Goal: Transaction & Acquisition: Obtain resource

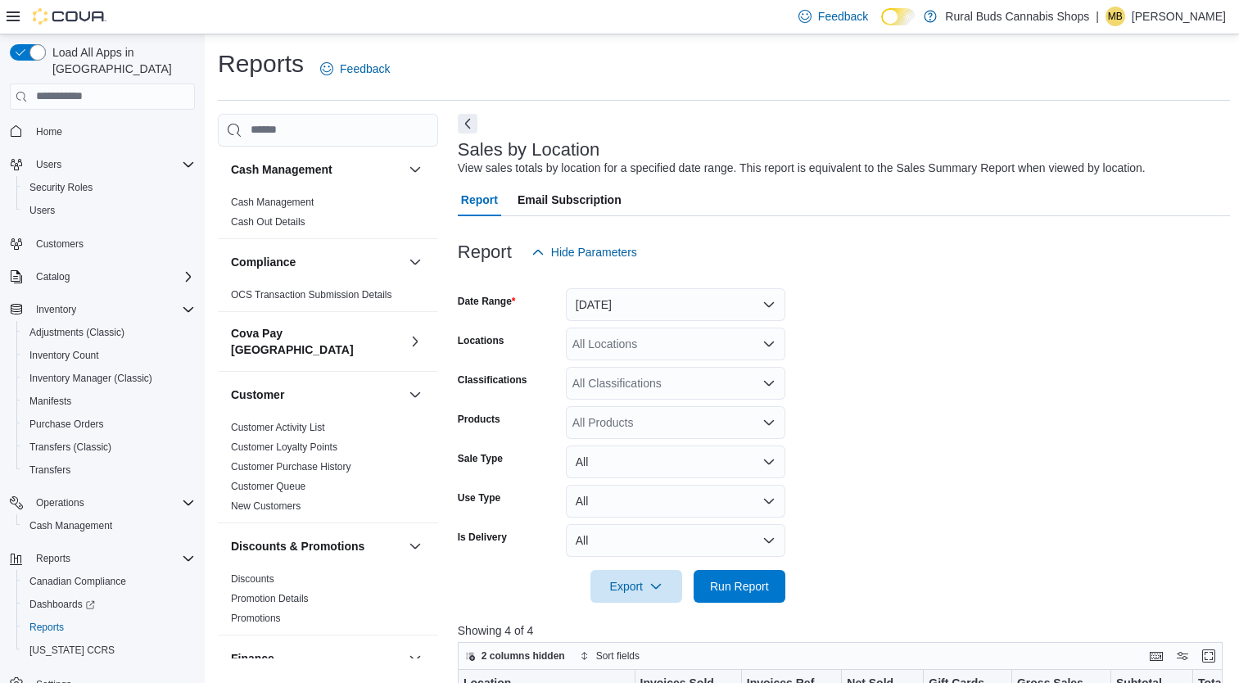
scroll to position [328, 0]
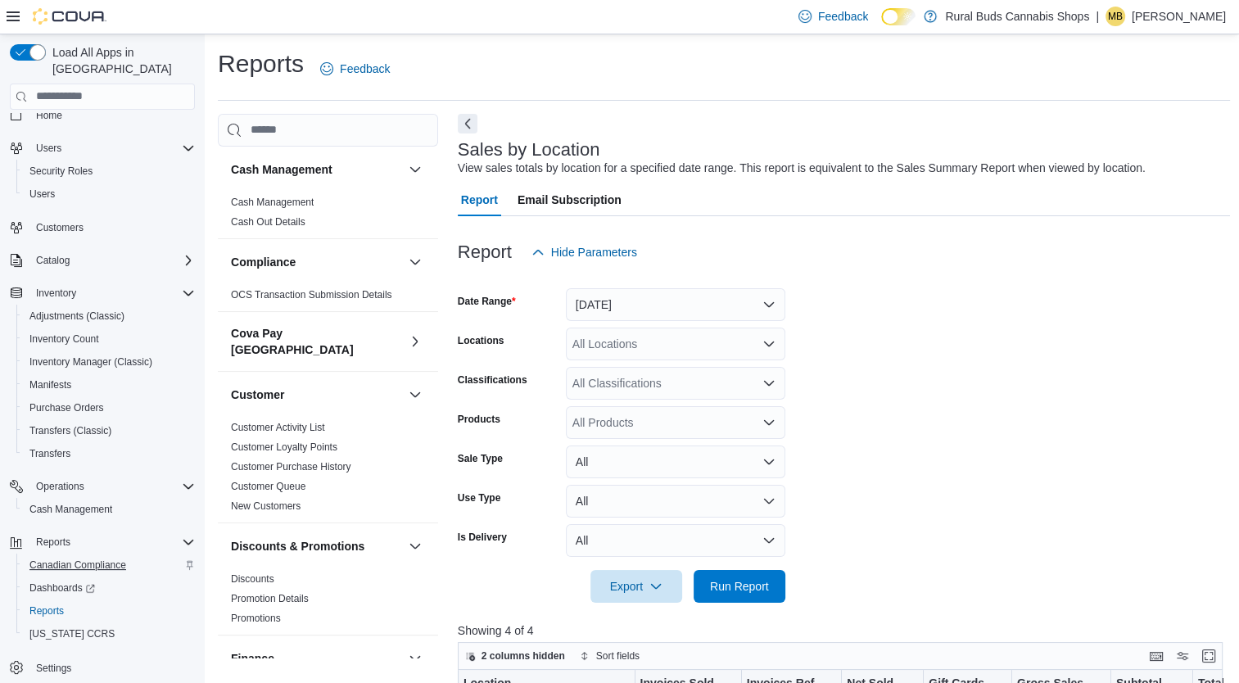
scroll to position [16, 0]
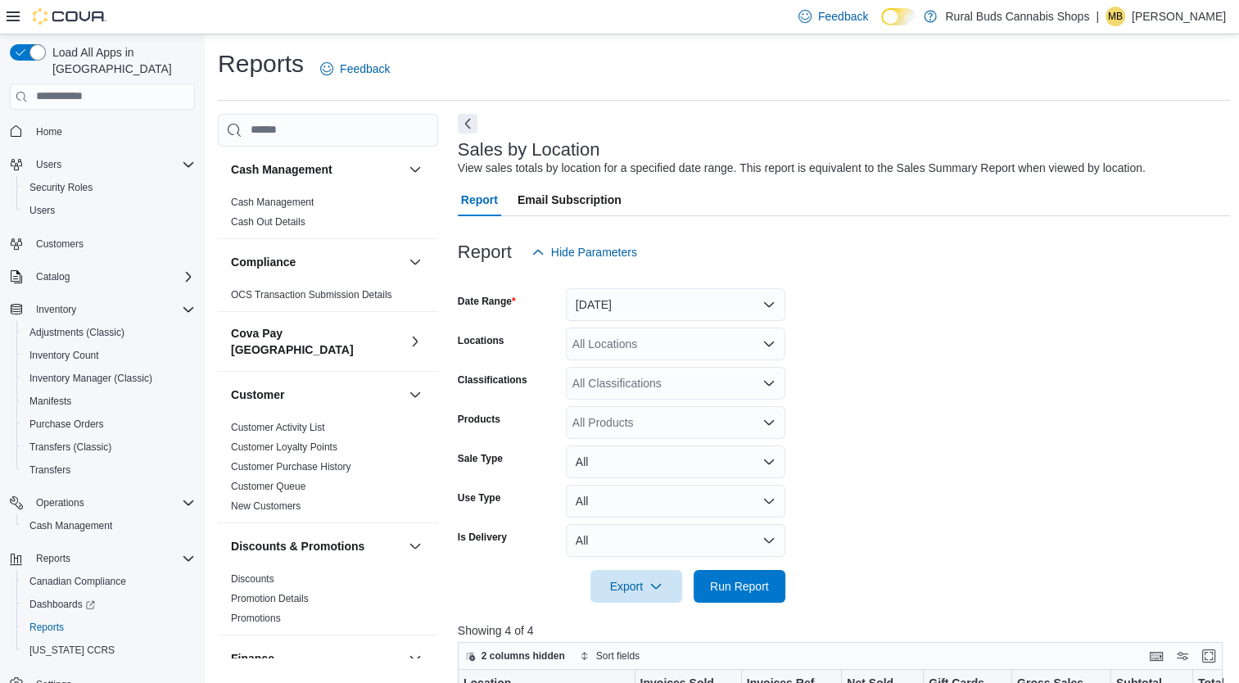
click at [884, 621] on div at bounding box center [844, 613] width 773 height 20
click at [739, 585] on span "Run Report" at bounding box center [739, 585] width 59 height 16
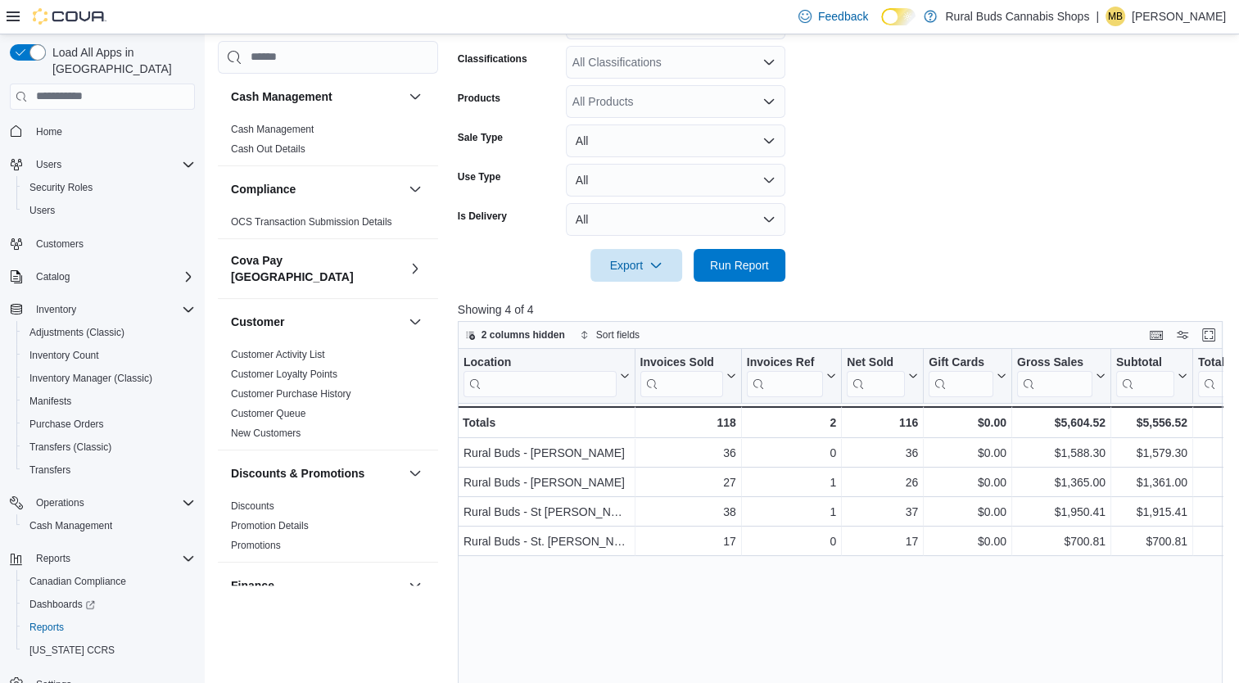
scroll to position [328, 0]
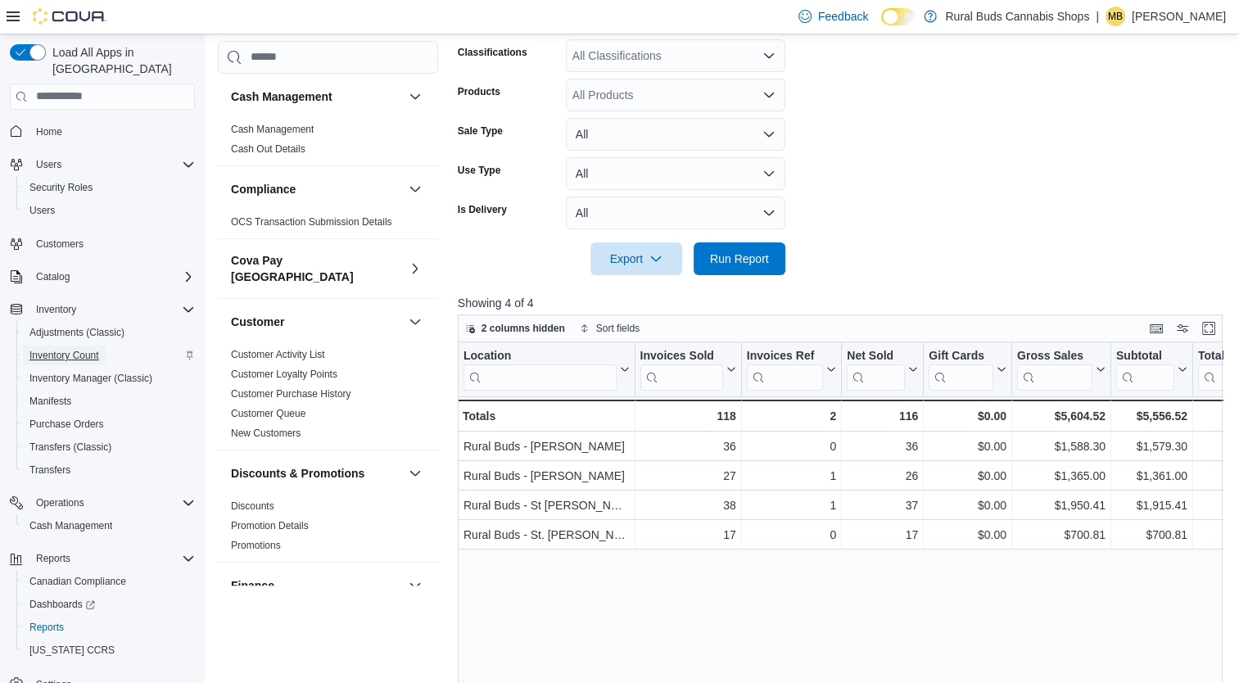
click at [60, 349] on span "Inventory Count" at bounding box center [64, 355] width 70 height 13
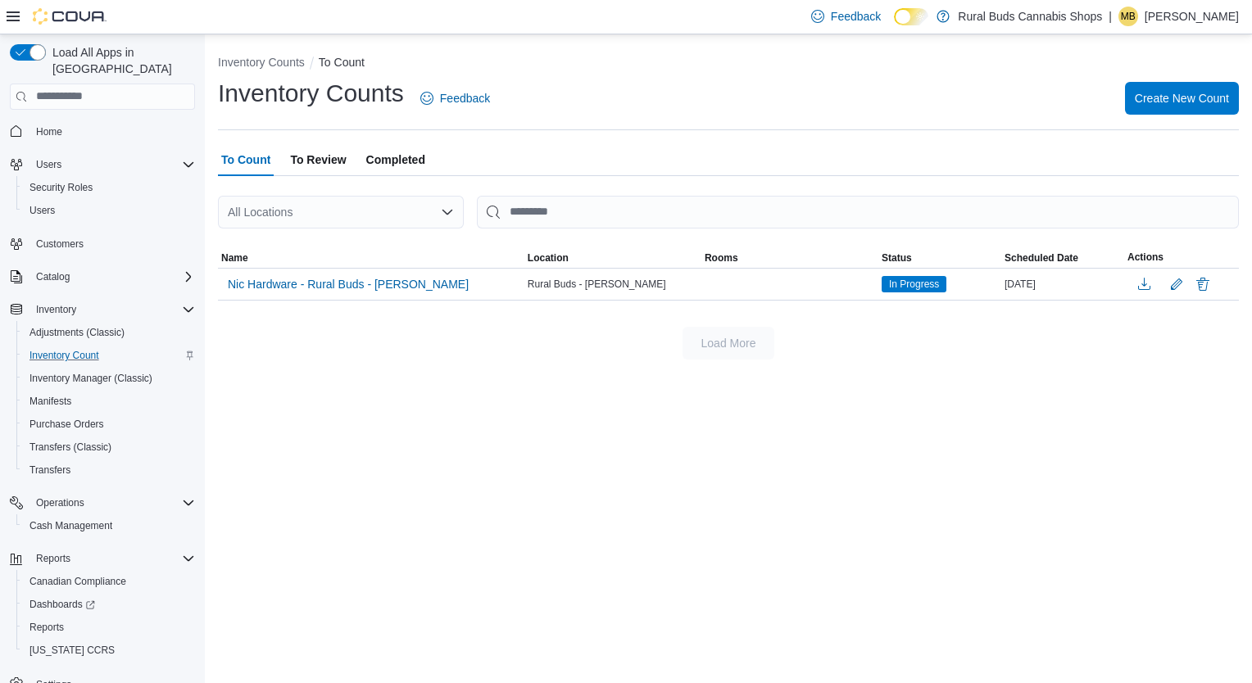
click at [313, 162] on span "To Review" at bounding box center [318, 159] width 56 height 33
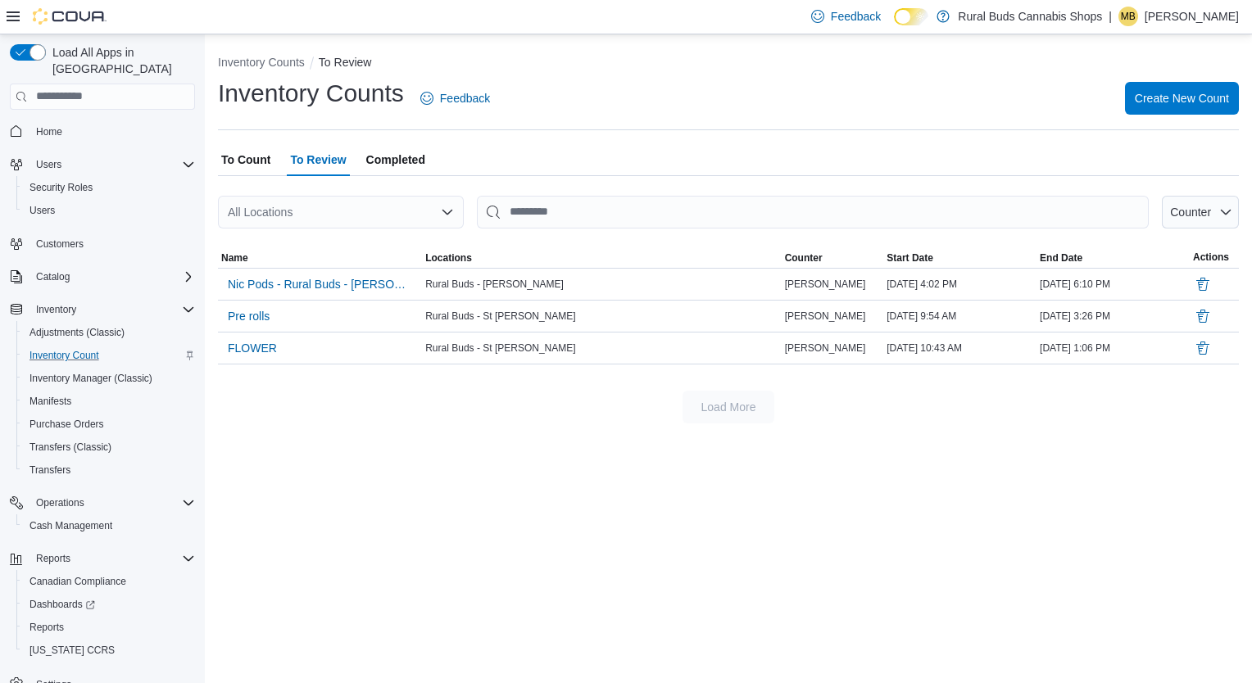
click at [244, 169] on span "To Count" at bounding box center [245, 159] width 49 height 33
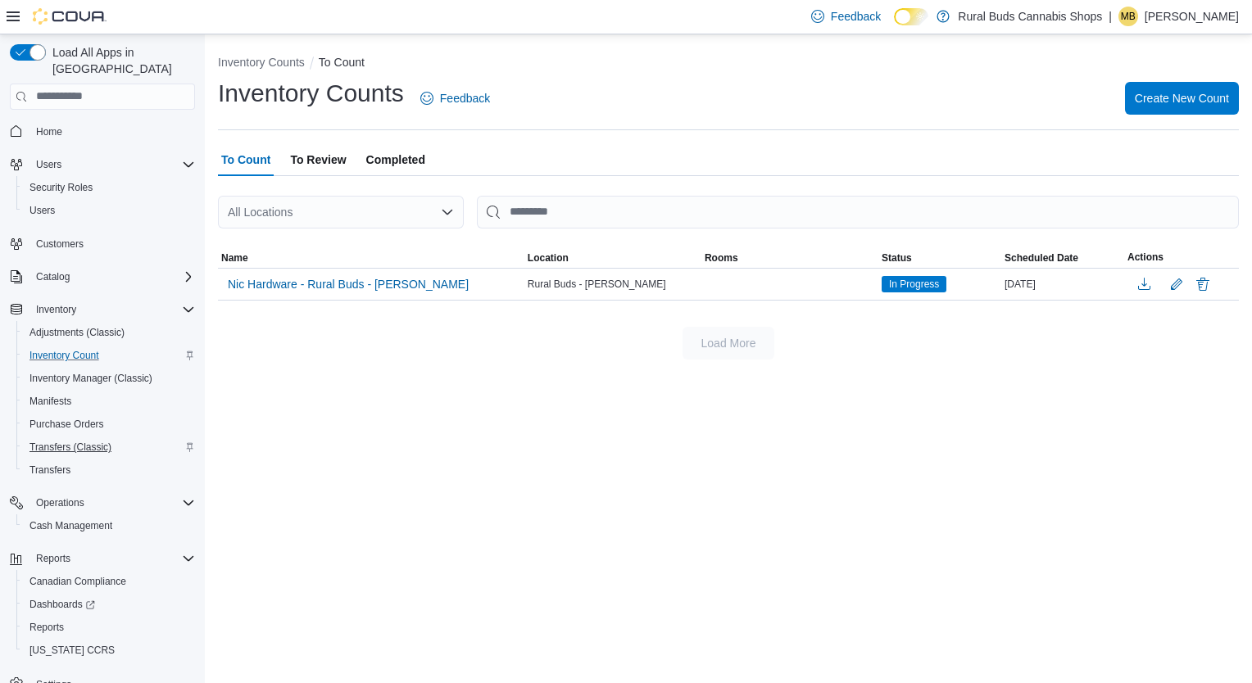
scroll to position [16, 0]
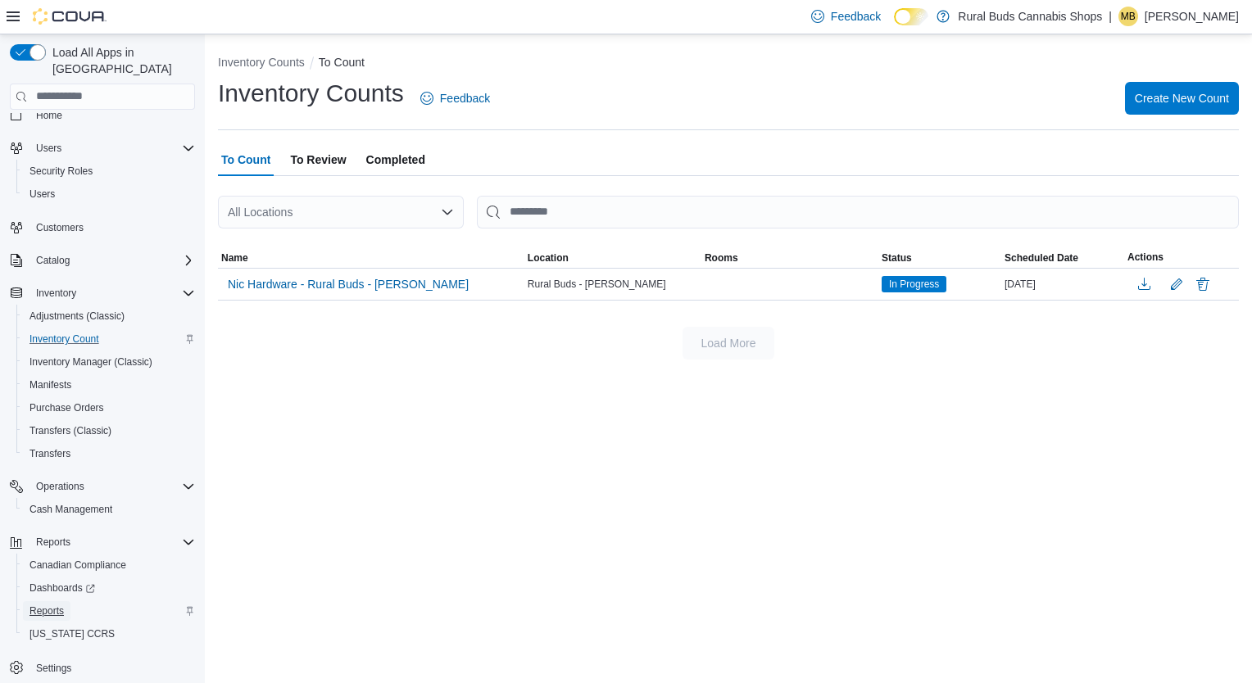
click at [46, 605] on span "Reports" at bounding box center [46, 611] width 34 height 13
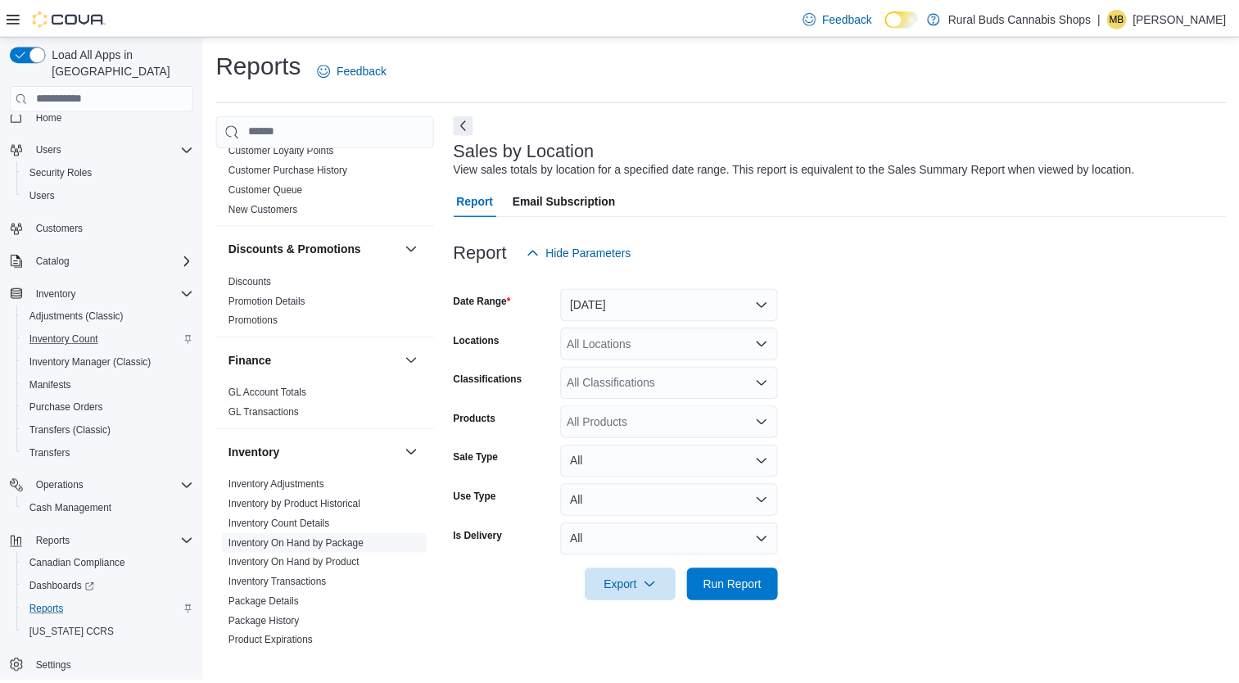
scroll to position [328, 0]
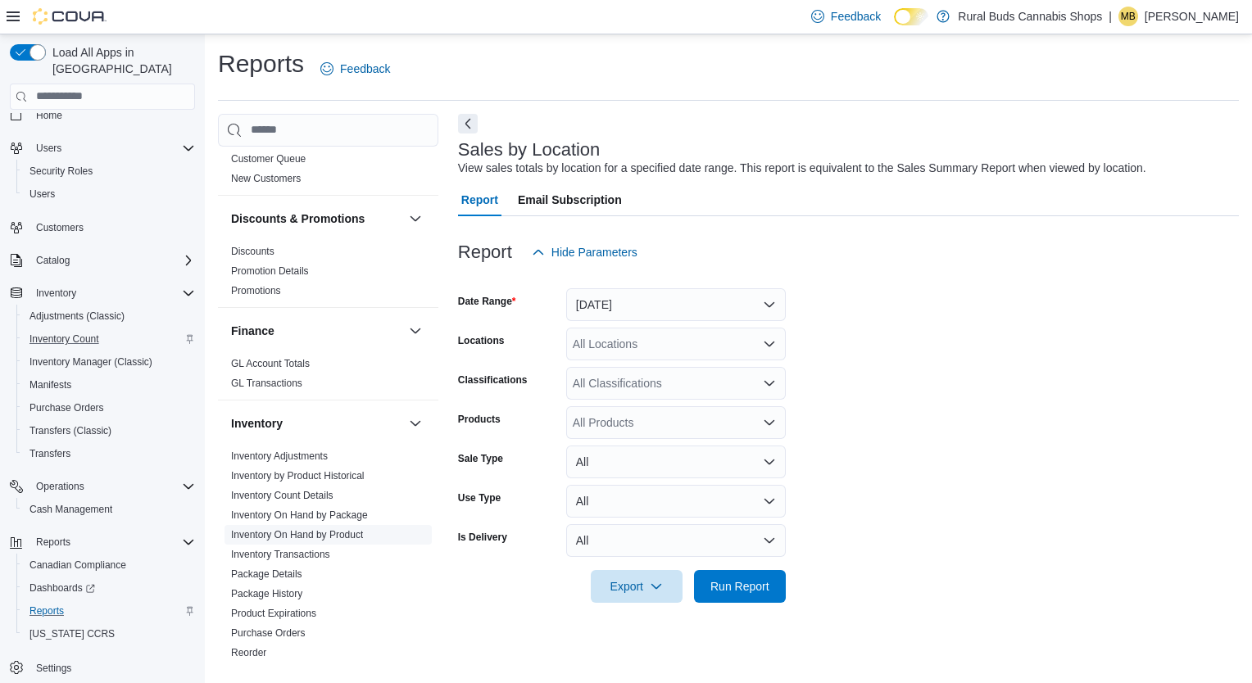
click at [298, 529] on link "Inventory On Hand by Product" at bounding box center [297, 534] width 132 height 11
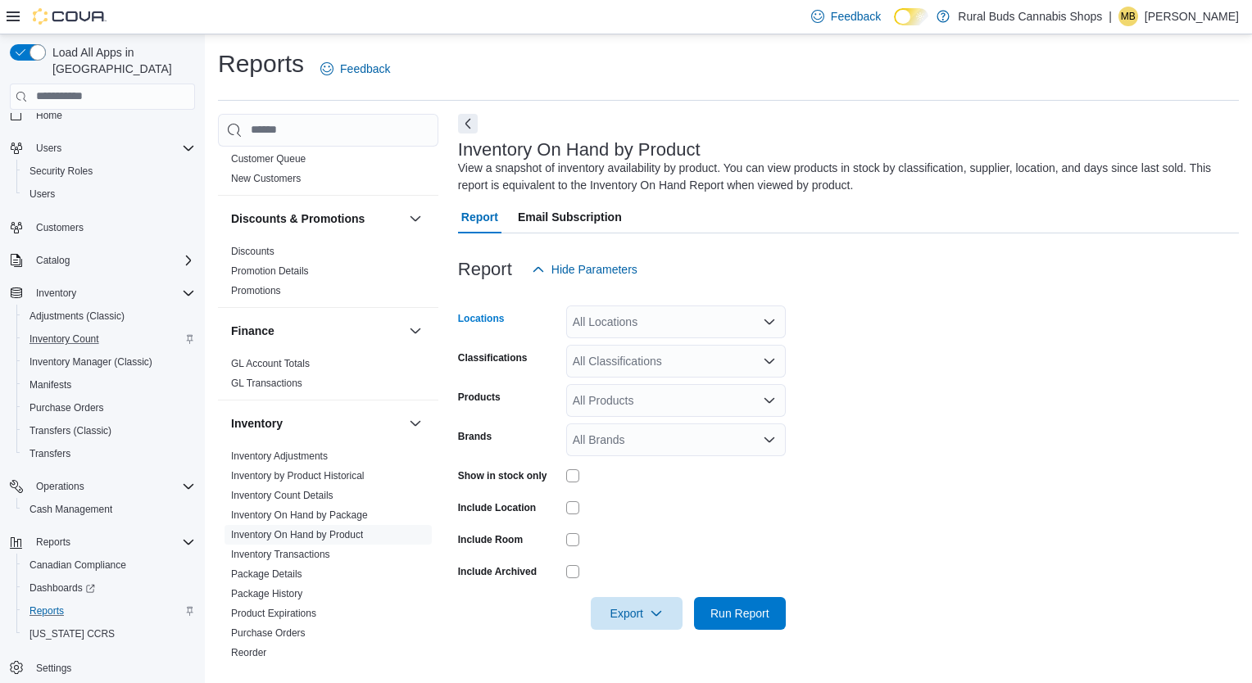
click at [760, 314] on div "All Locations" at bounding box center [676, 322] width 220 height 33
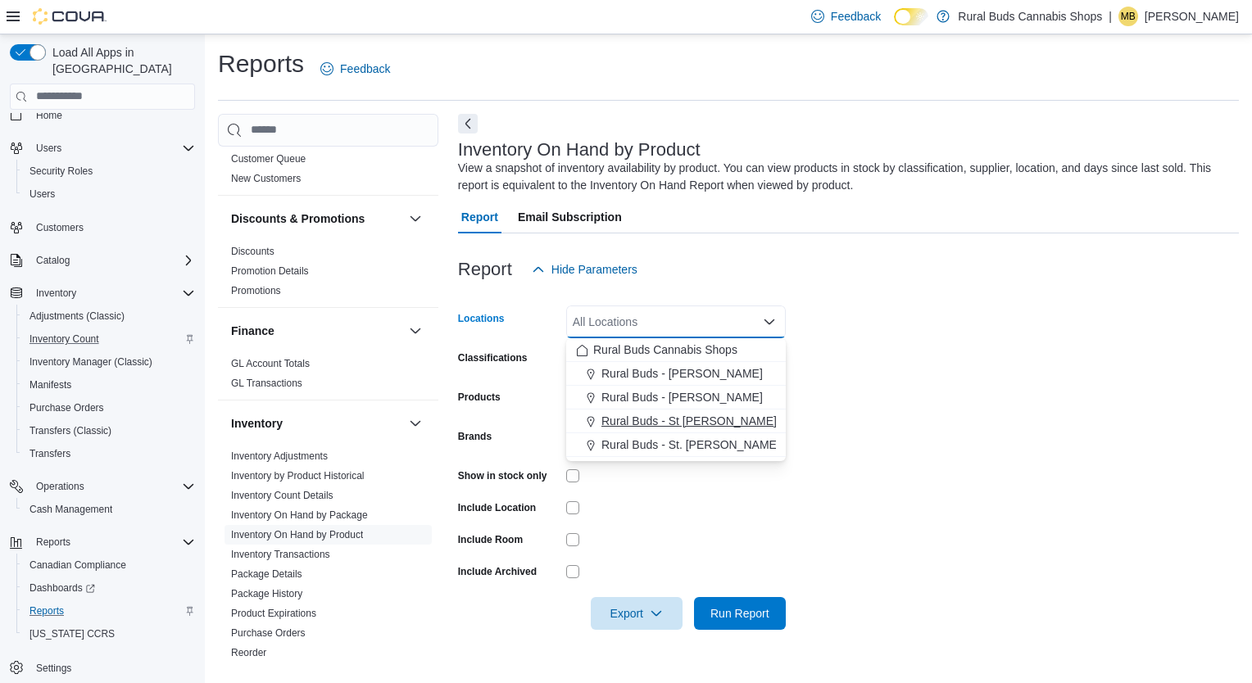
click at [675, 415] on span "Rural Buds - St [PERSON_NAME]" at bounding box center [688, 421] width 175 height 16
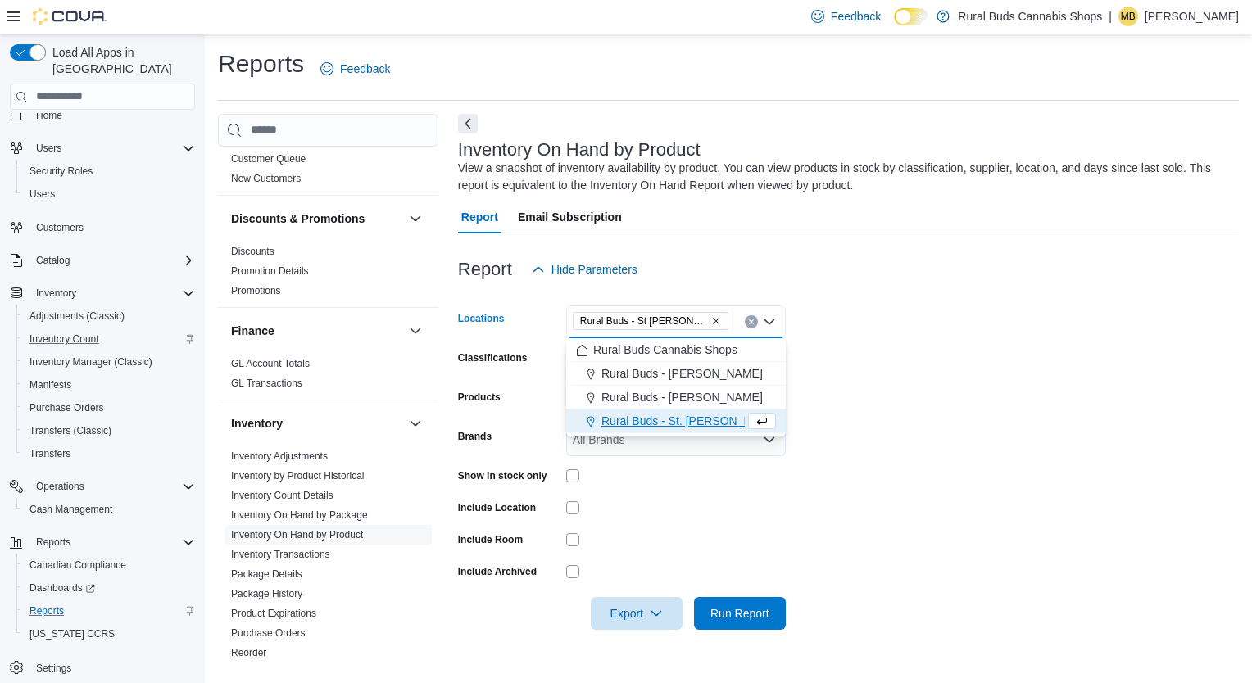
click at [702, 521] on form "Locations Rural Buds - [GEOGRAPHIC_DATA][PERSON_NAME] Combo box. Selected. Rura…" at bounding box center [848, 458] width 781 height 344
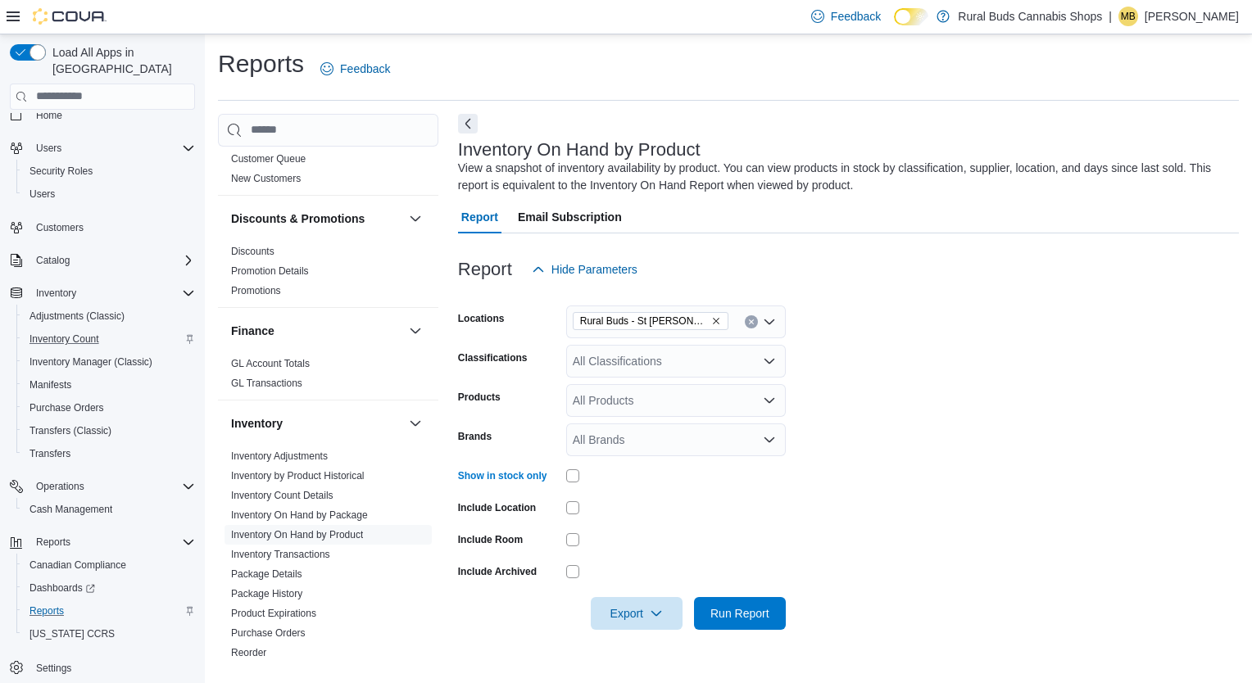
click at [709, 359] on div "All Classifications" at bounding box center [676, 361] width 220 height 33
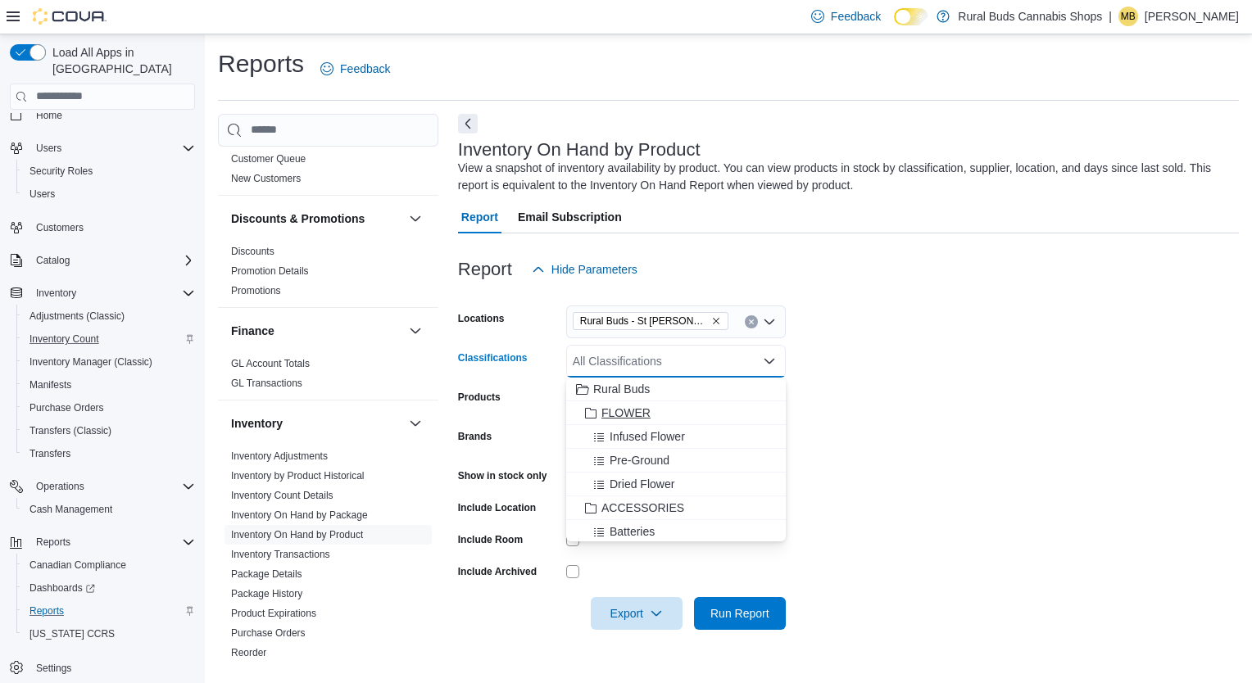
click at [627, 410] on span "FLOWER" at bounding box center [625, 413] width 49 height 16
click at [926, 429] on form "Locations Rural Buds - [GEOGRAPHIC_DATA][PERSON_NAME] Classifications FLOWER Co…" at bounding box center [848, 458] width 781 height 344
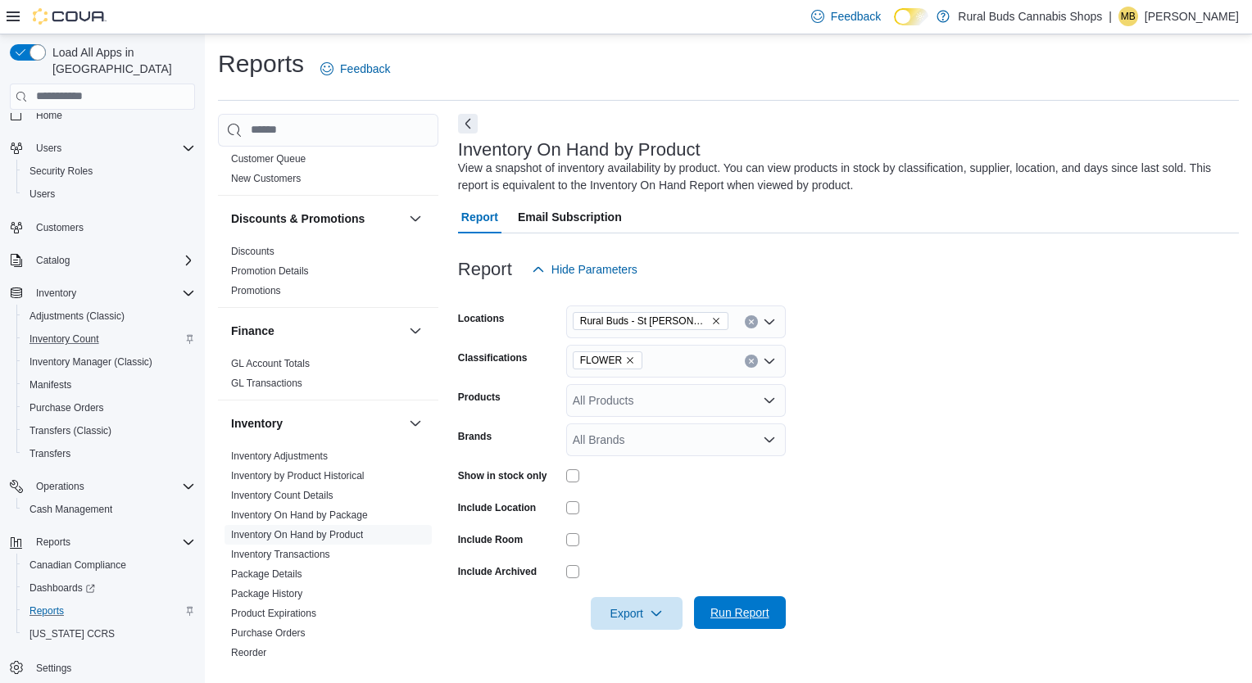
click at [769, 609] on span "Run Report" at bounding box center [740, 612] width 72 height 33
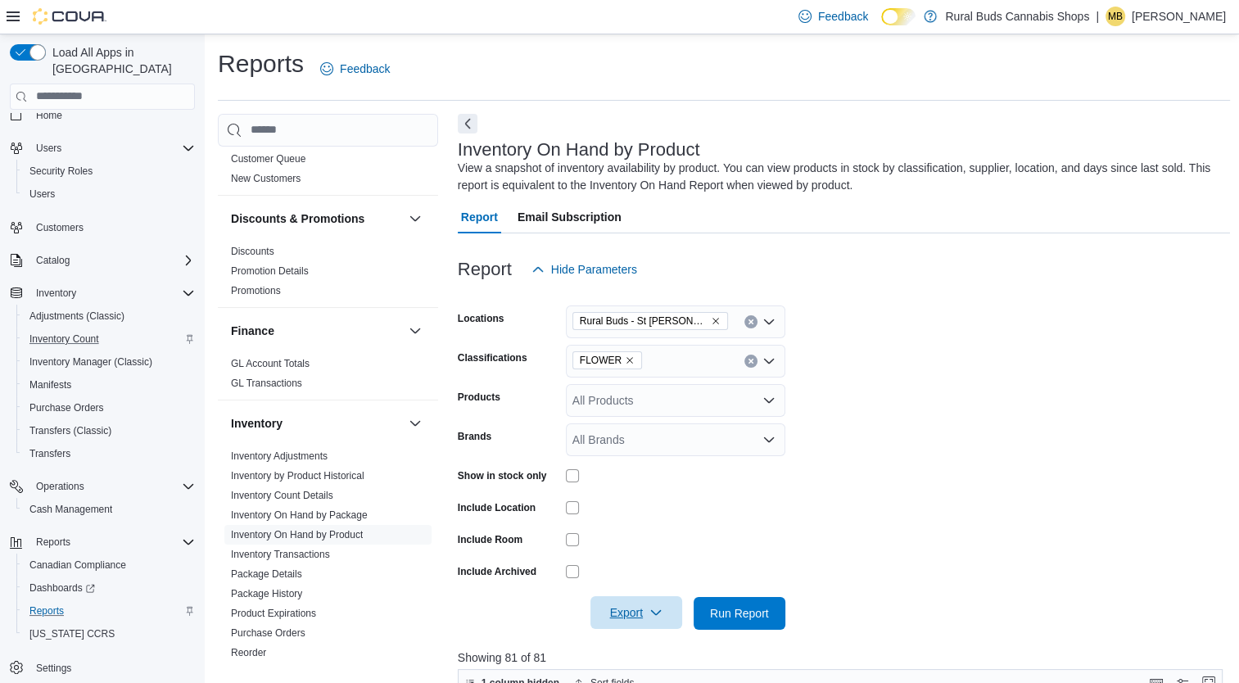
click at [602, 608] on span "Export" at bounding box center [636, 612] width 72 height 33
click at [668, 507] on span "Export to Excel" at bounding box center [639, 512] width 74 height 13
click at [491, 82] on div "Reports Feedback" at bounding box center [724, 69] width 1012 height 43
click at [752, 362] on icon "Clear input" at bounding box center [751, 361] width 4 height 4
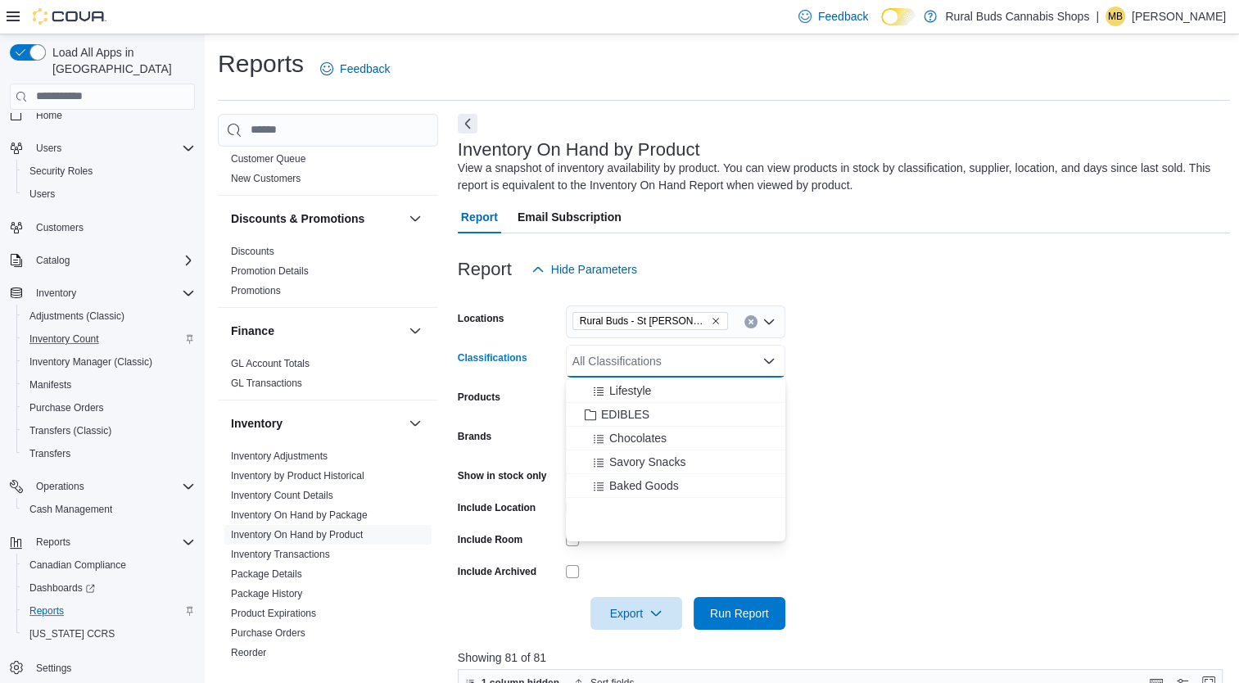
scroll to position [737, 0]
click at [637, 414] on span "EDIBLES" at bounding box center [625, 412] width 48 height 16
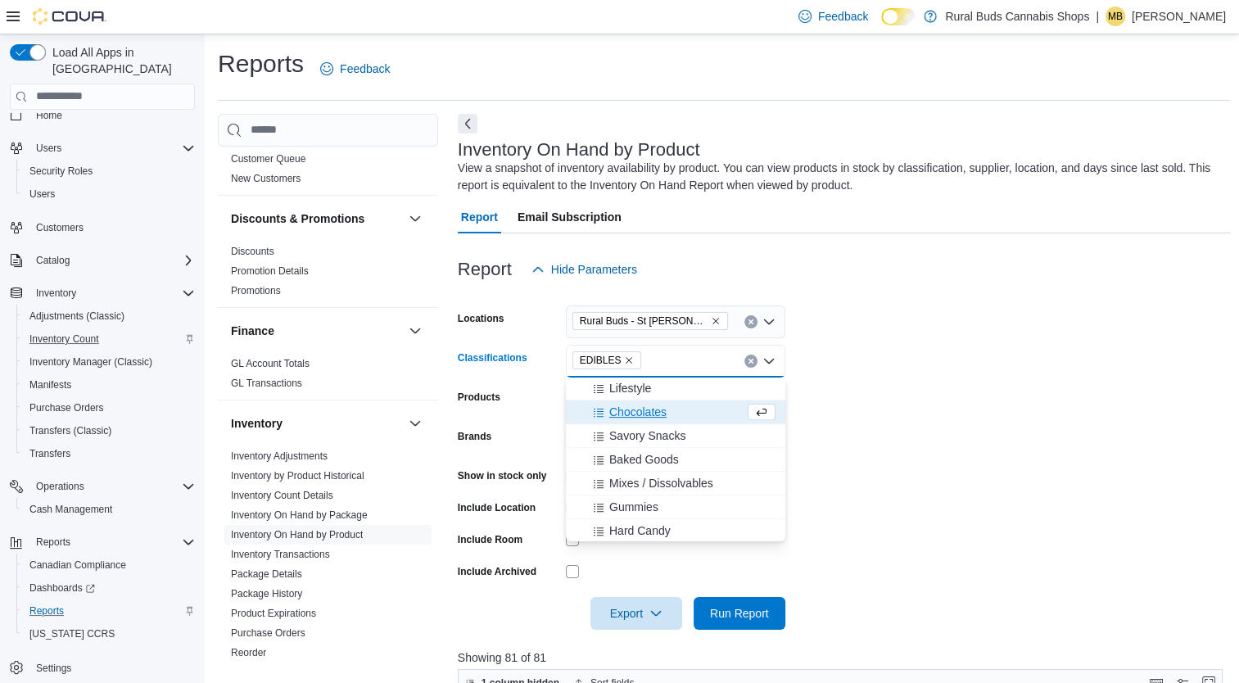
click at [982, 472] on form "Locations Rural Buds - [GEOGRAPHIC_DATA][PERSON_NAME] Classifications EDIBLES C…" at bounding box center [844, 458] width 773 height 344
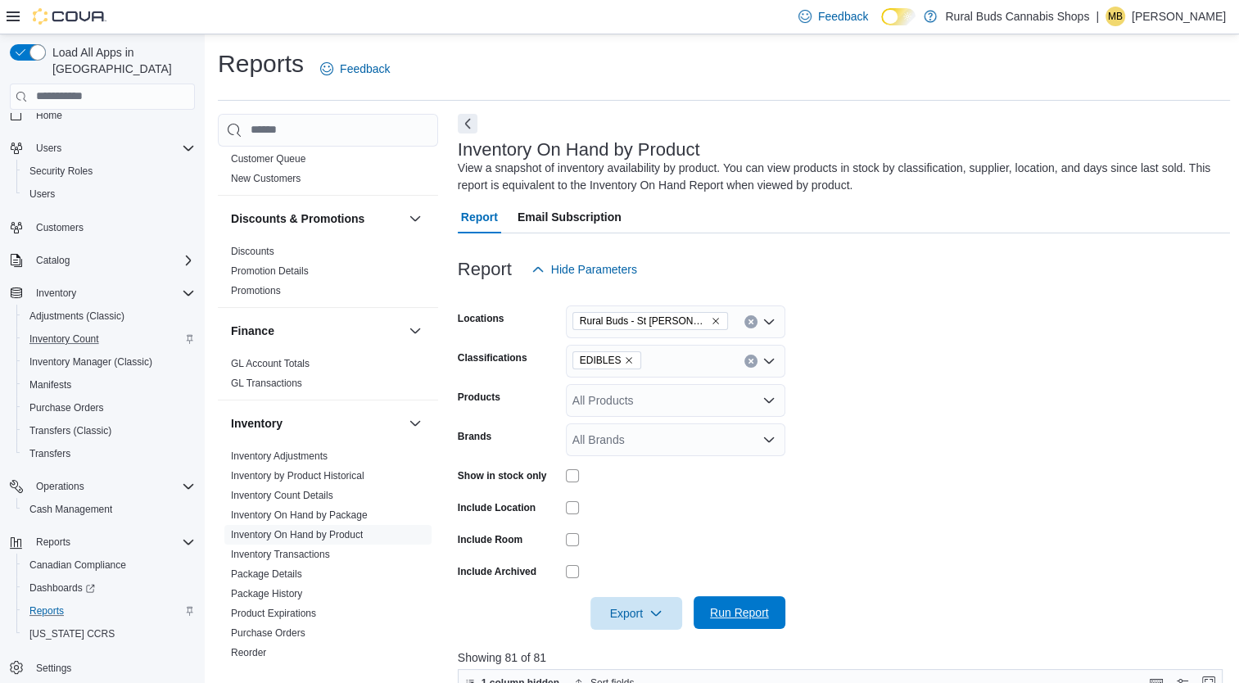
click at [733, 611] on span "Run Report" at bounding box center [739, 613] width 59 height 16
click at [614, 618] on span "Export" at bounding box center [636, 612] width 72 height 33
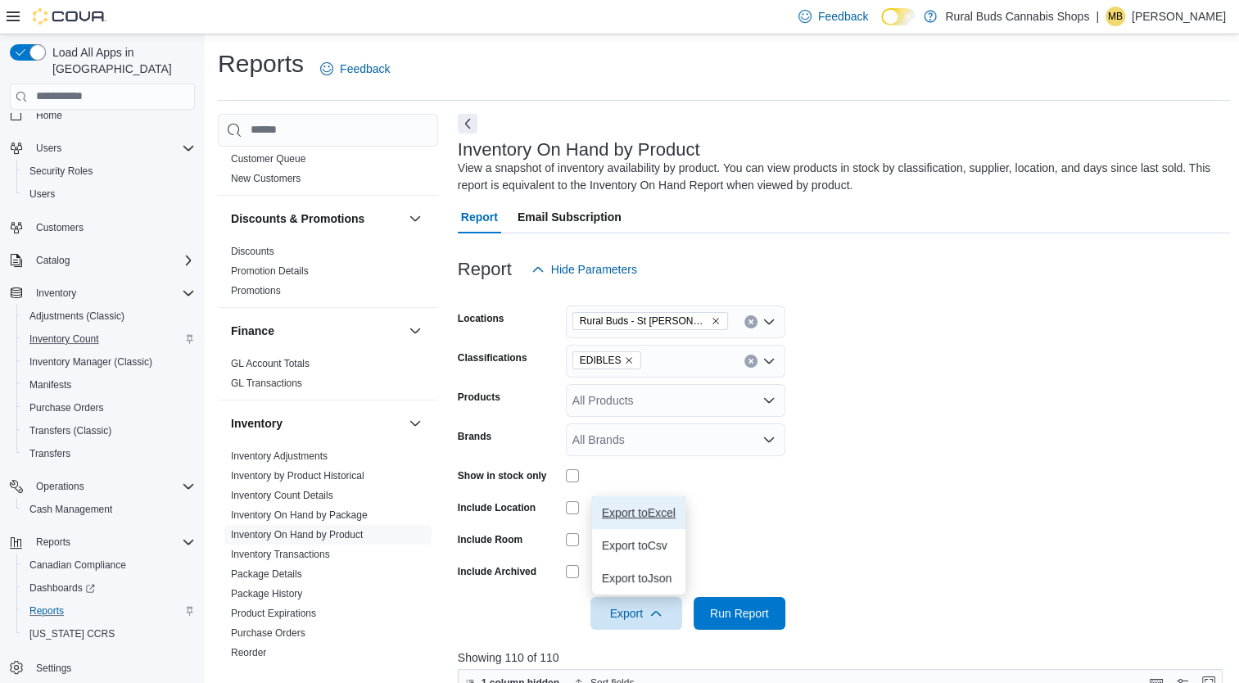
click at [669, 507] on span "Export to Excel" at bounding box center [639, 512] width 74 height 13
click at [625, 362] on icon "Remove EDIBLES from selection in this group" at bounding box center [629, 361] width 10 height 10
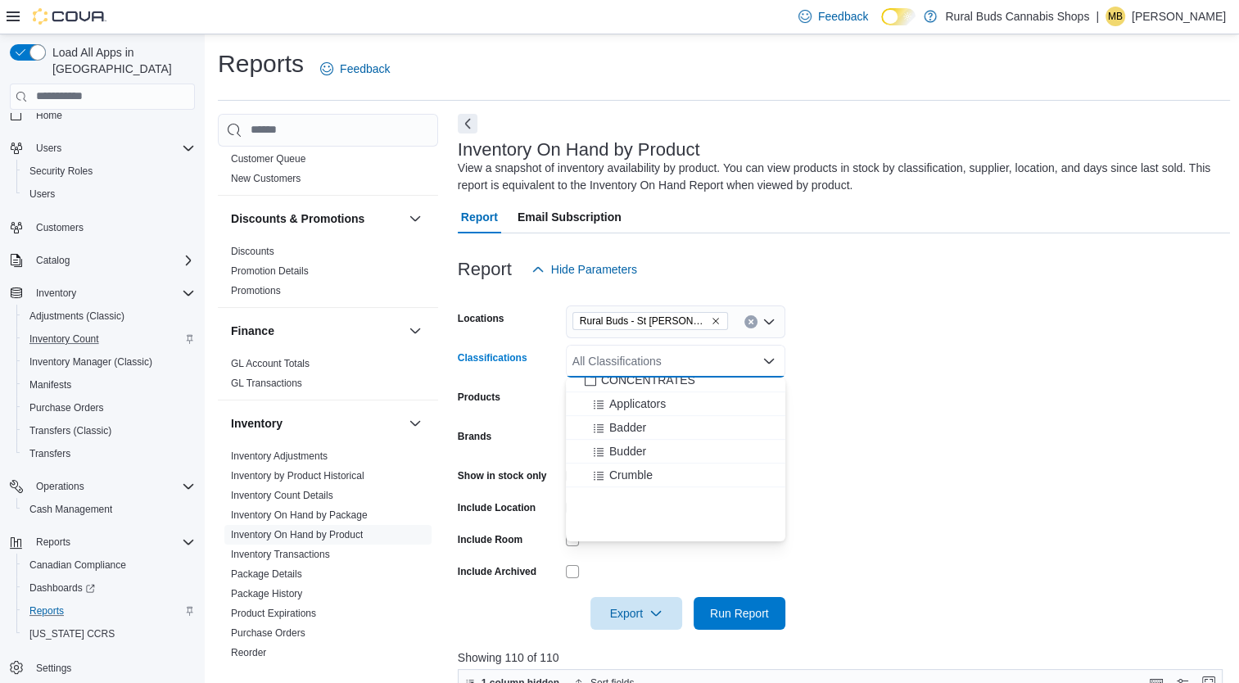
scroll to position [983, 0]
click at [636, 470] on span "CONCENTRATES" at bounding box center [648, 475] width 94 height 16
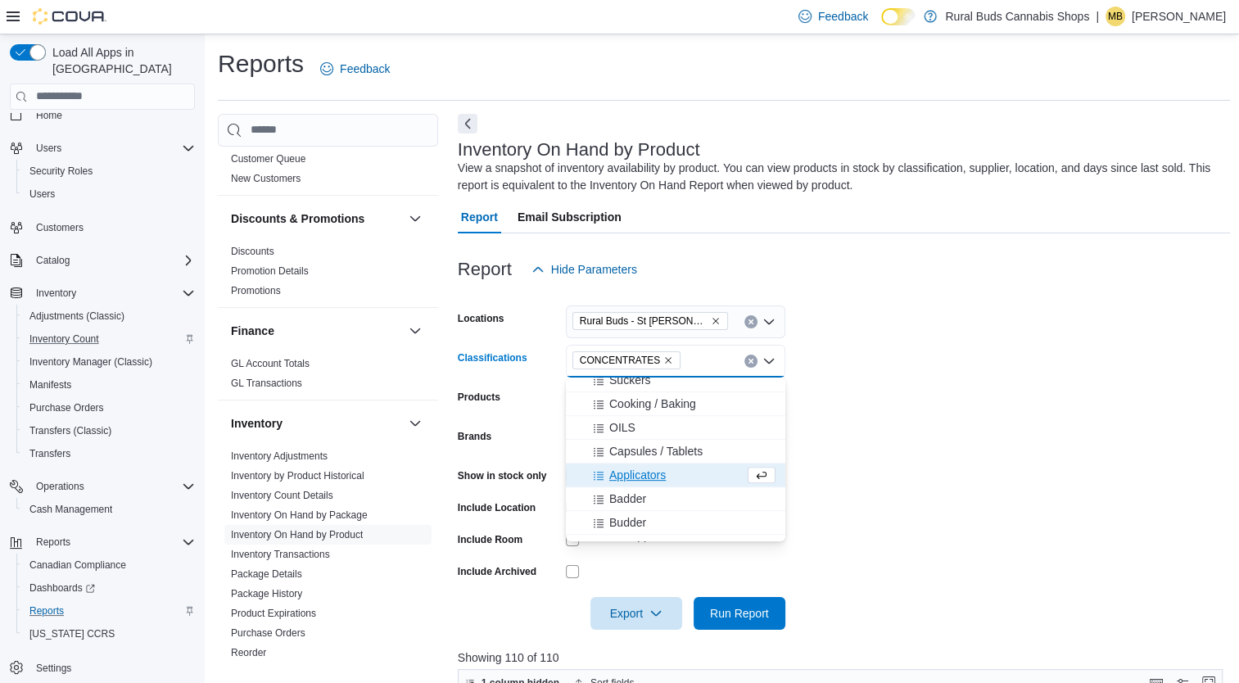
click at [872, 533] on form "Locations Rural Buds - [GEOGRAPHIC_DATA][PERSON_NAME] Classifications CONCENTRA…" at bounding box center [844, 458] width 773 height 344
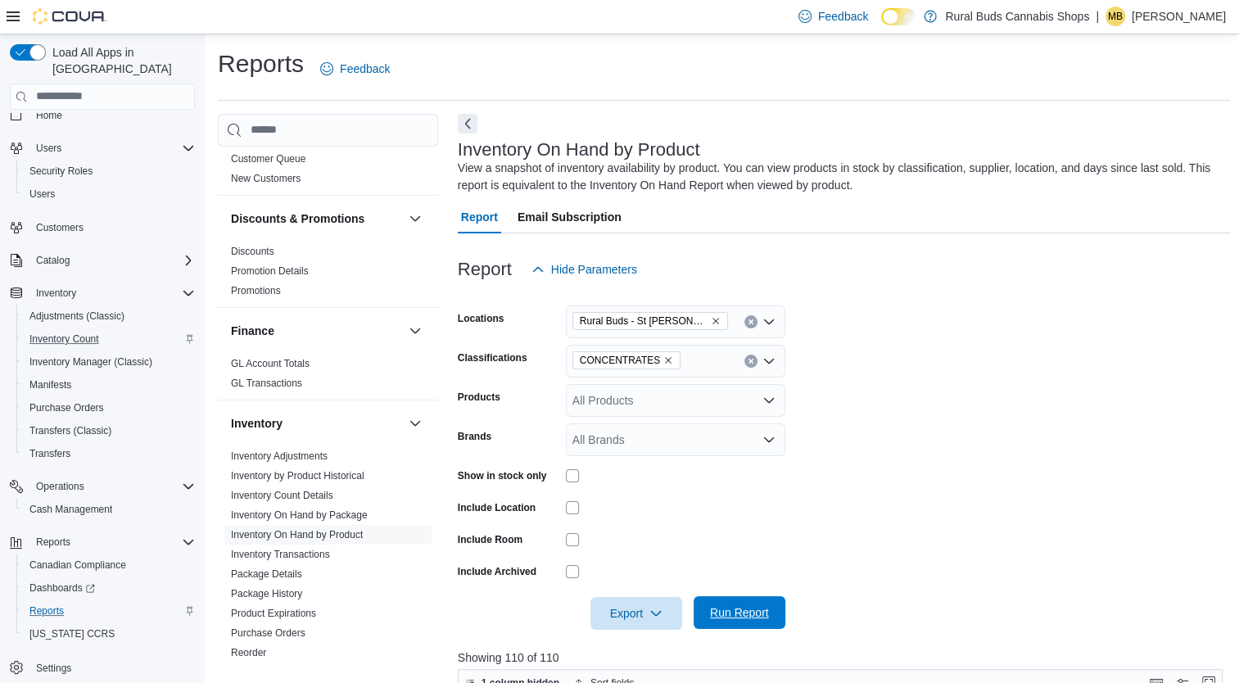
click at [740, 615] on span "Run Report" at bounding box center [739, 613] width 59 height 16
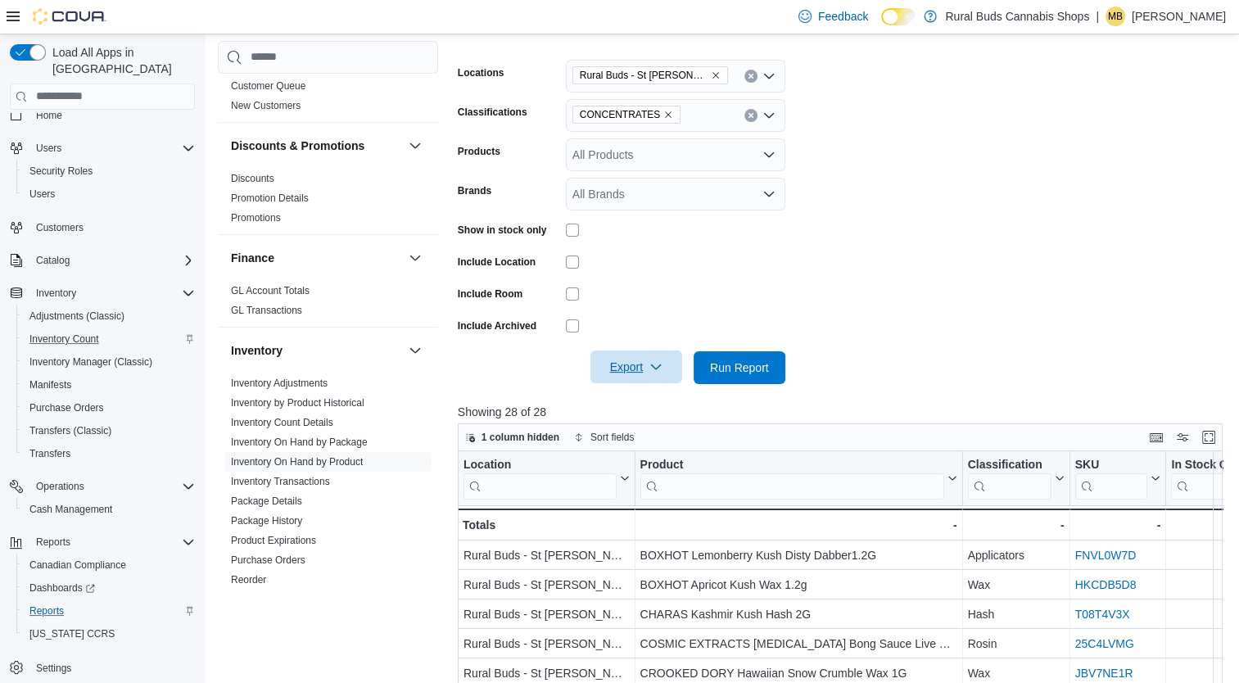
click at [631, 359] on span "Export" at bounding box center [636, 367] width 72 height 33
click at [668, 396] on span "Export to Excel" at bounding box center [639, 400] width 74 height 13
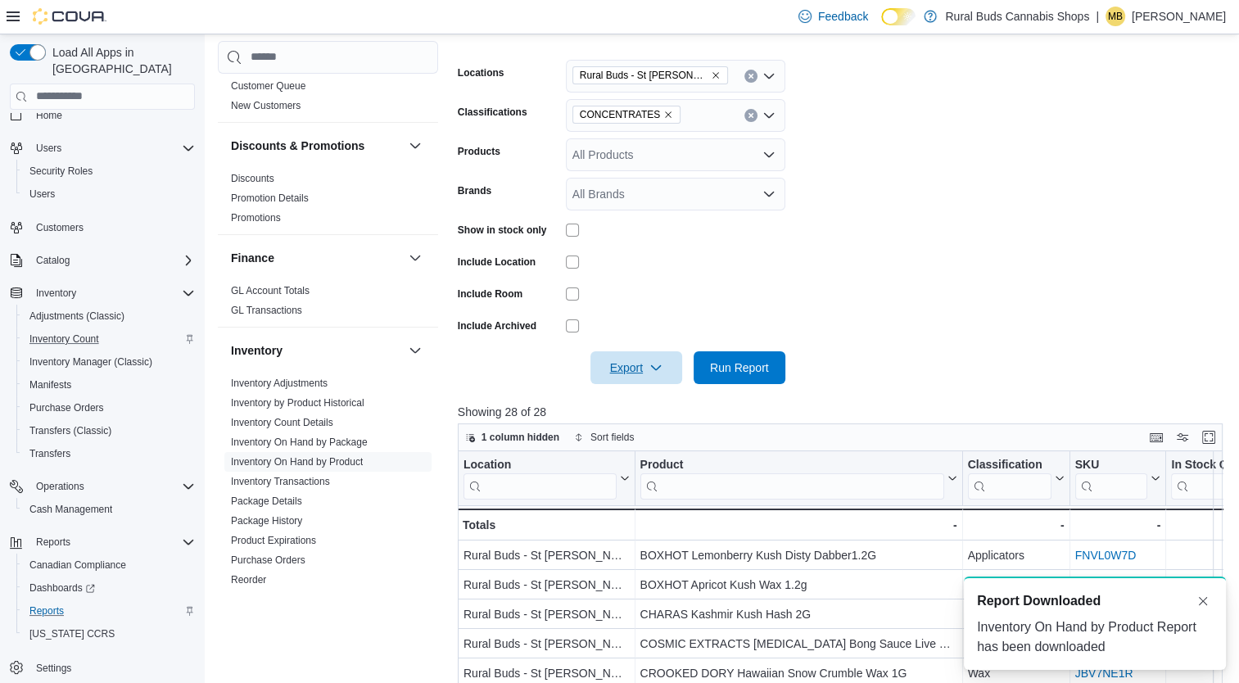
scroll to position [0, 0]
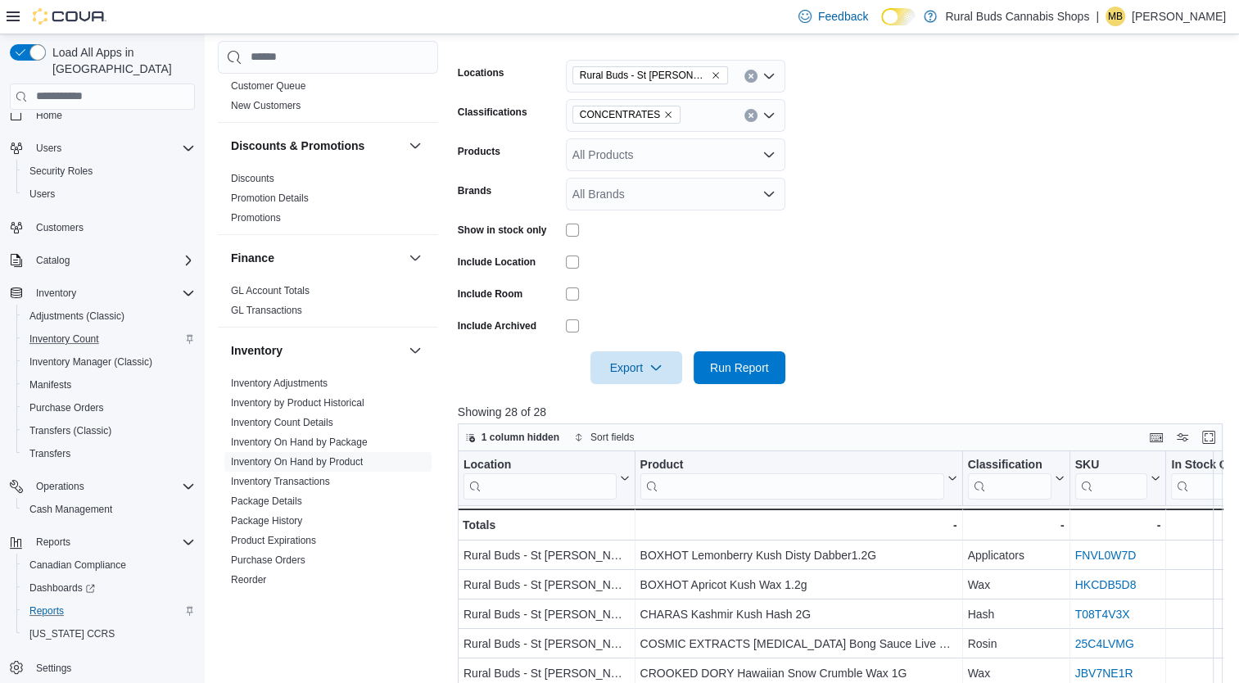
click at [179, 670] on nav "Home Users Security Roles Users Customers Catalog Inventory Adjustments (Classi…" at bounding box center [102, 417] width 185 height 608
click at [69, 221] on span "Customers" at bounding box center [60, 227] width 48 height 13
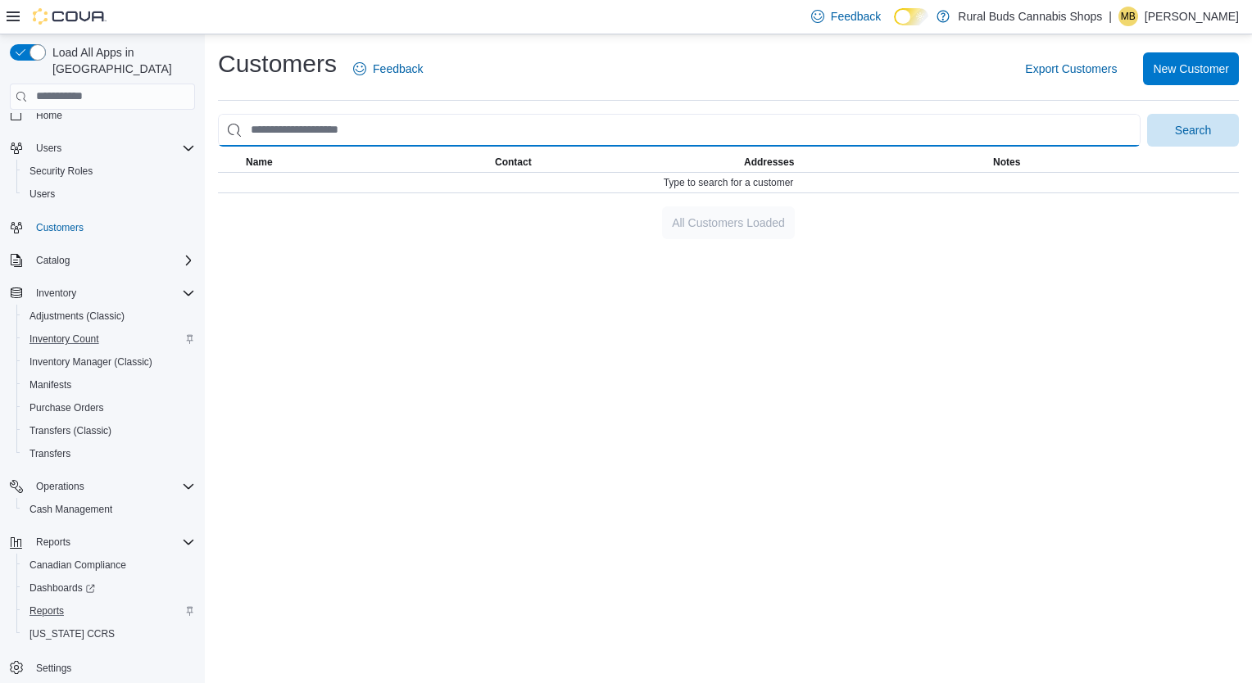
click at [421, 136] on input "search" at bounding box center [679, 130] width 922 height 33
type input "**********"
click at [1147, 114] on button "Search" at bounding box center [1193, 130] width 92 height 33
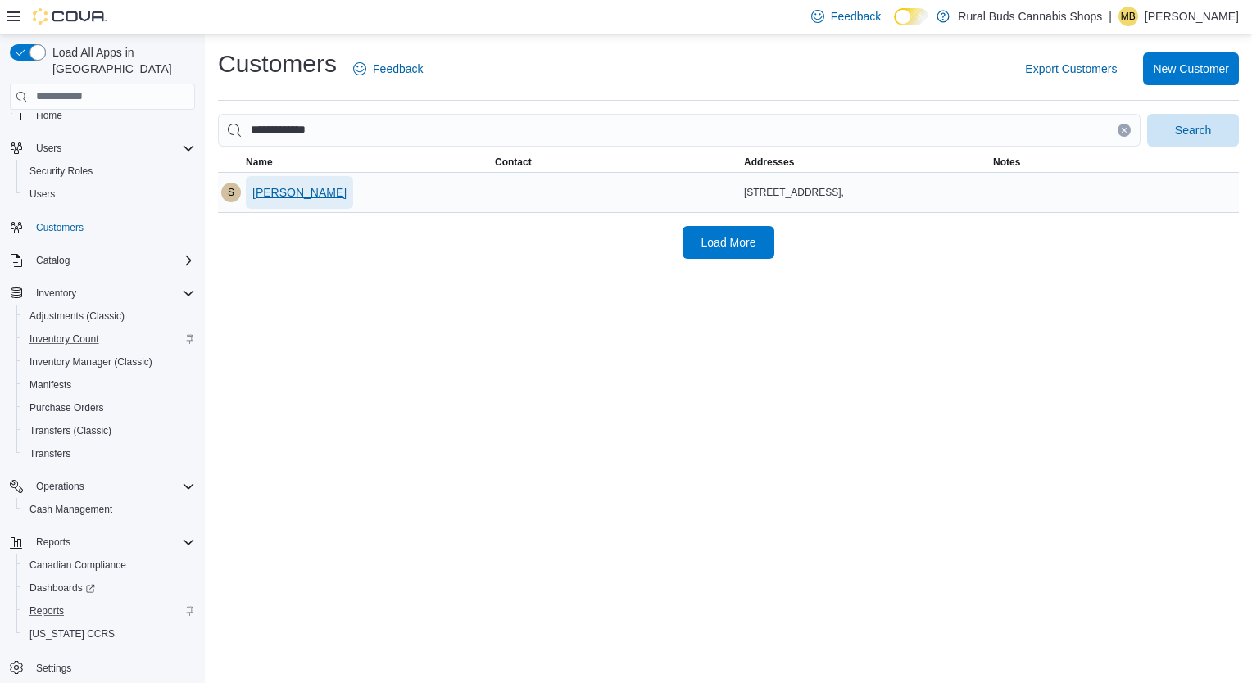
click at [316, 191] on span "[PERSON_NAME]" at bounding box center [299, 192] width 94 height 16
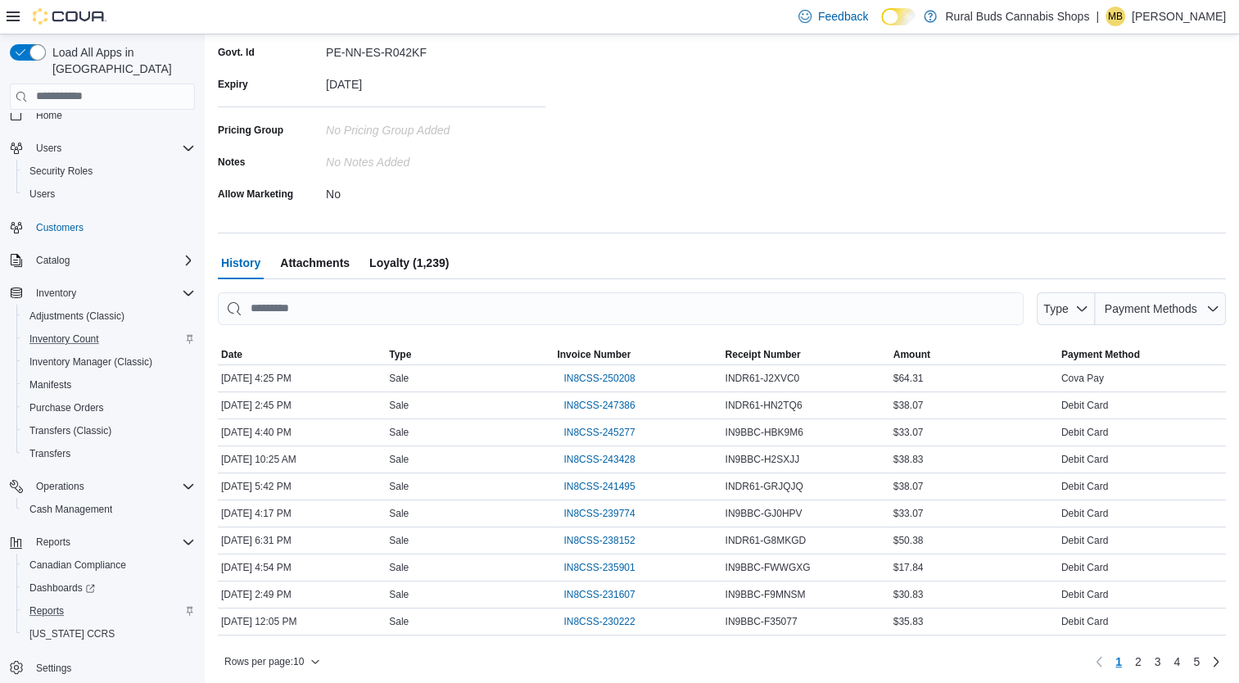
scroll to position [340, 0]
click at [1089, 310] on icon "button" at bounding box center [1082, 306] width 13 height 13
click at [1022, 248] on div "History Attachments Loyalty (1,239)" at bounding box center [722, 260] width 1008 height 33
click at [1162, 296] on span "Payment Methods" at bounding box center [1161, 306] width 118 height 33
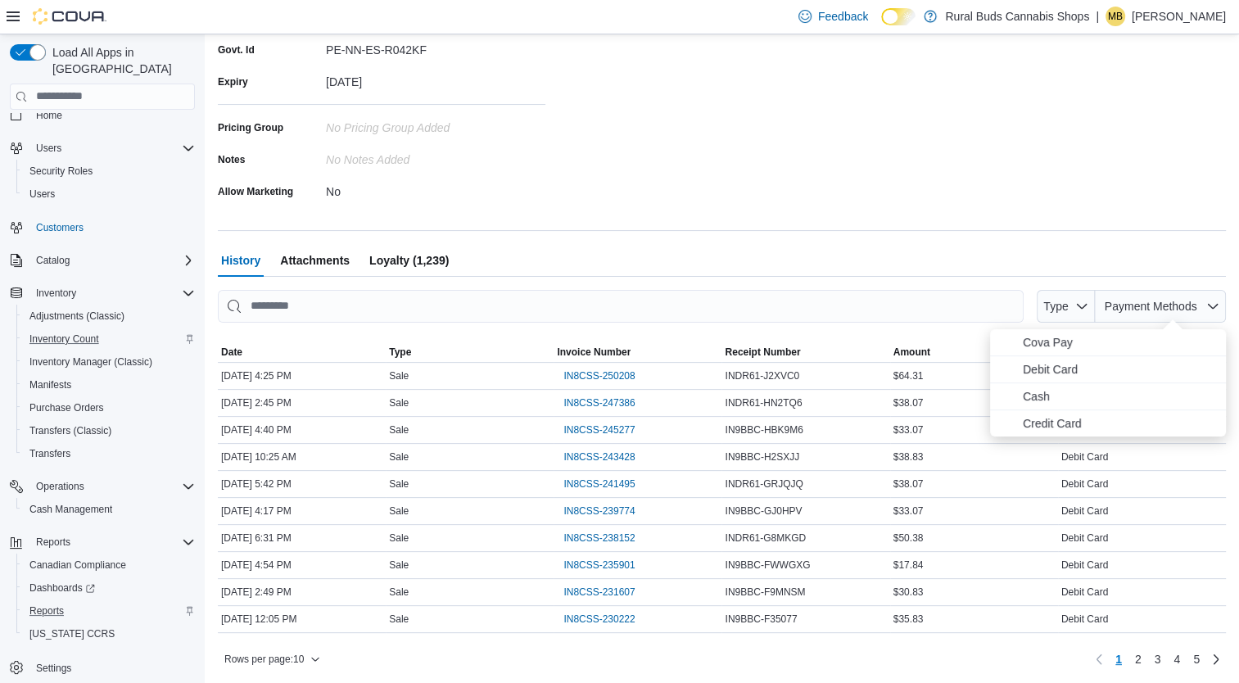
click at [888, 242] on div "Customers [PERSON_NAME] Feedback Merge Customers Customer Details Customer Deta…" at bounding box center [722, 193] width 1008 height 958
click at [324, 259] on span "Attachments" at bounding box center [315, 260] width 70 height 33
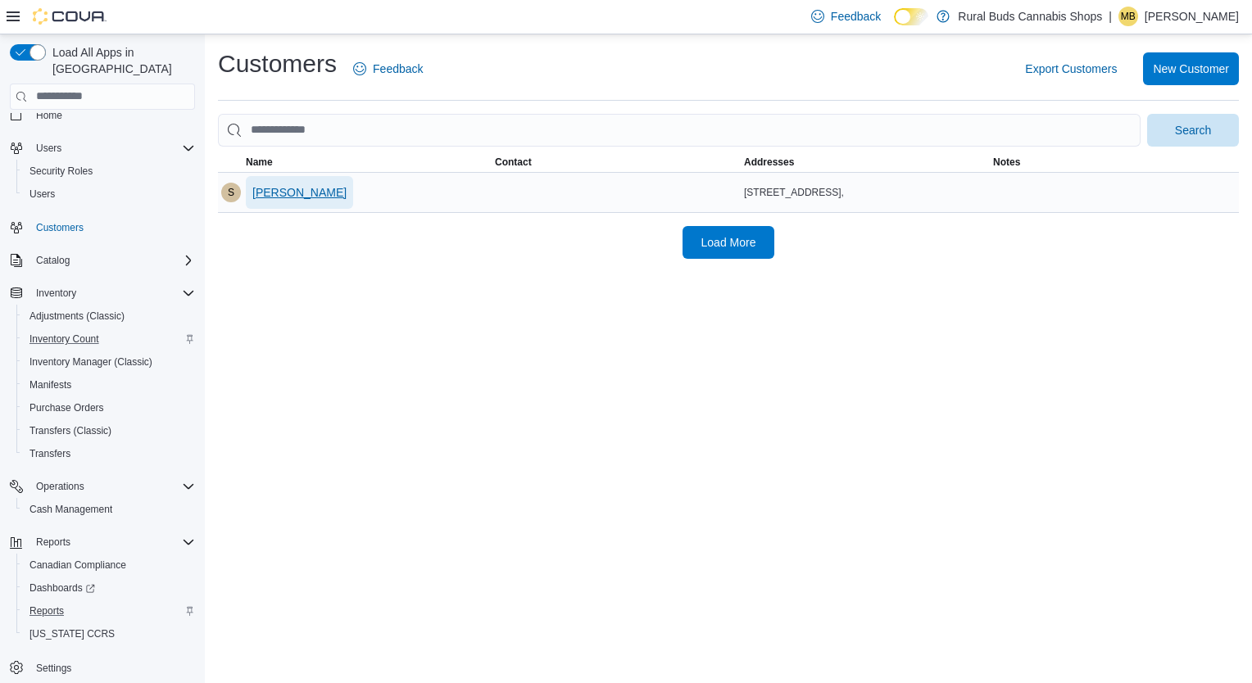
click at [302, 194] on span "[PERSON_NAME]" at bounding box center [299, 192] width 94 height 16
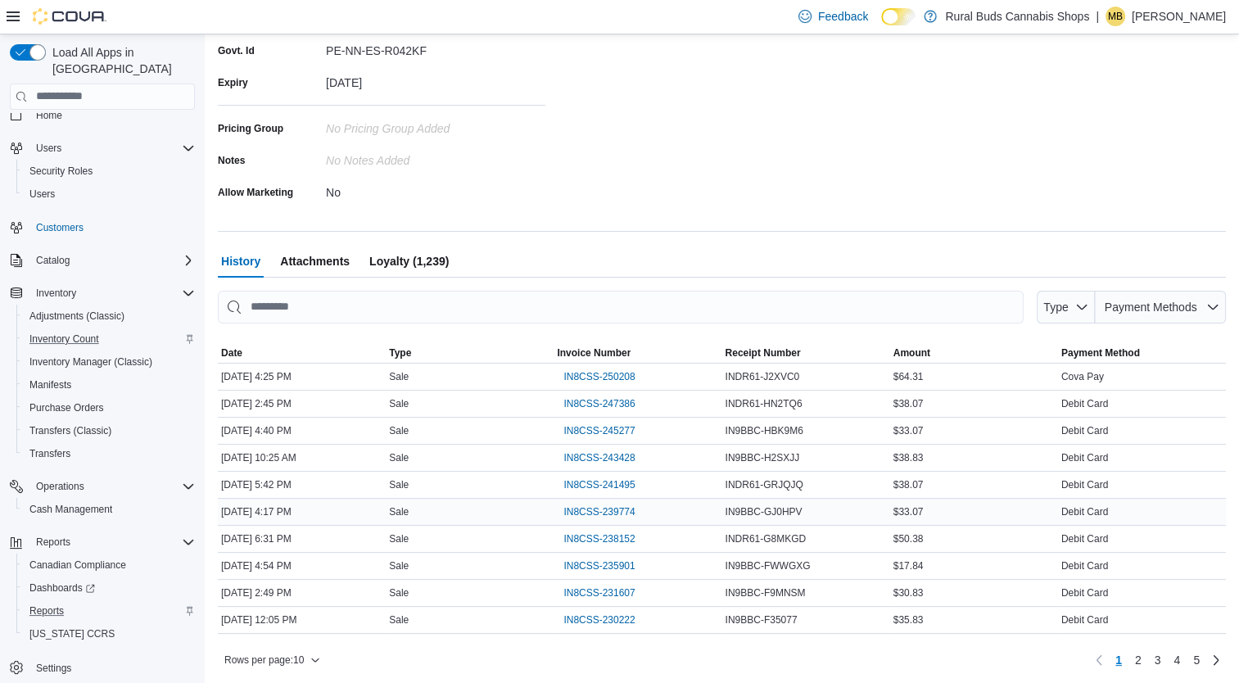
scroll to position [340, 0]
click at [1142, 655] on span "2" at bounding box center [1138, 659] width 7 height 16
click at [46, 605] on span "Reports" at bounding box center [46, 611] width 34 height 13
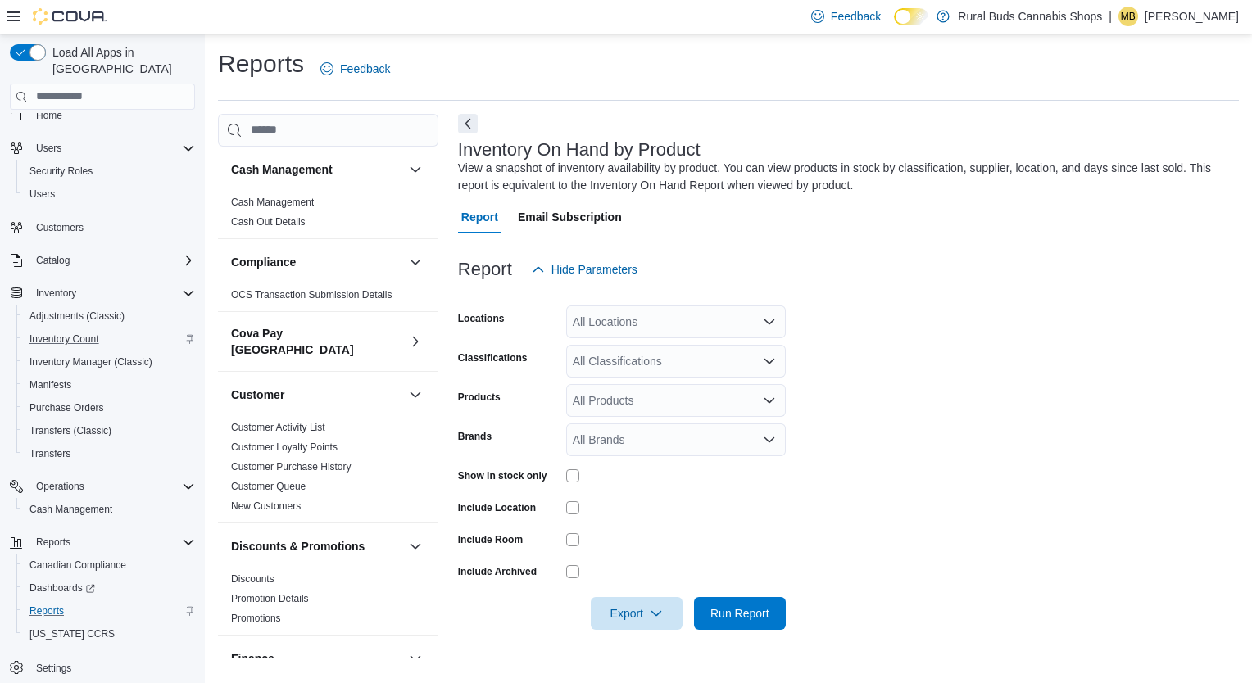
click at [953, 642] on div at bounding box center [848, 640] width 781 height 20
drag, startPoint x: 56, startPoint y: 211, endPoint x: 631, endPoint y: 390, distance: 602.1
click at [56, 221] on span "Customers" at bounding box center [60, 227] width 48 height 13
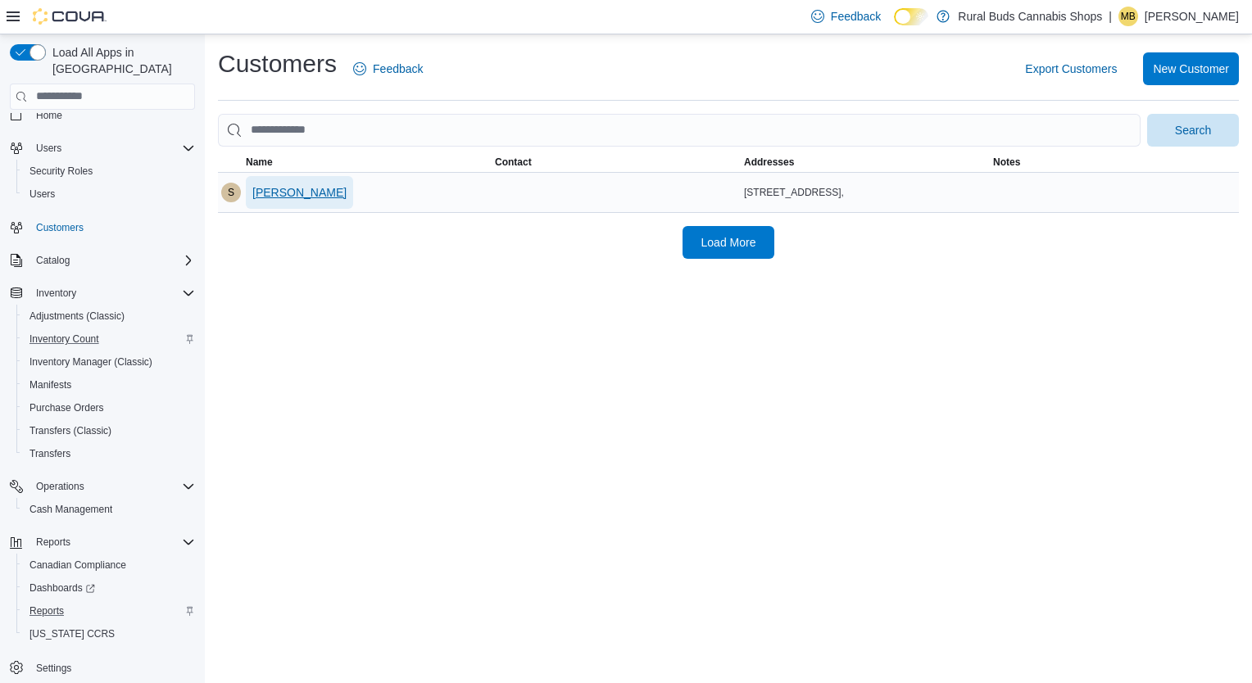
click at [279, 198] on span "[PERSON_NAME]" at bounding box center [299, 192] width 94 height 16
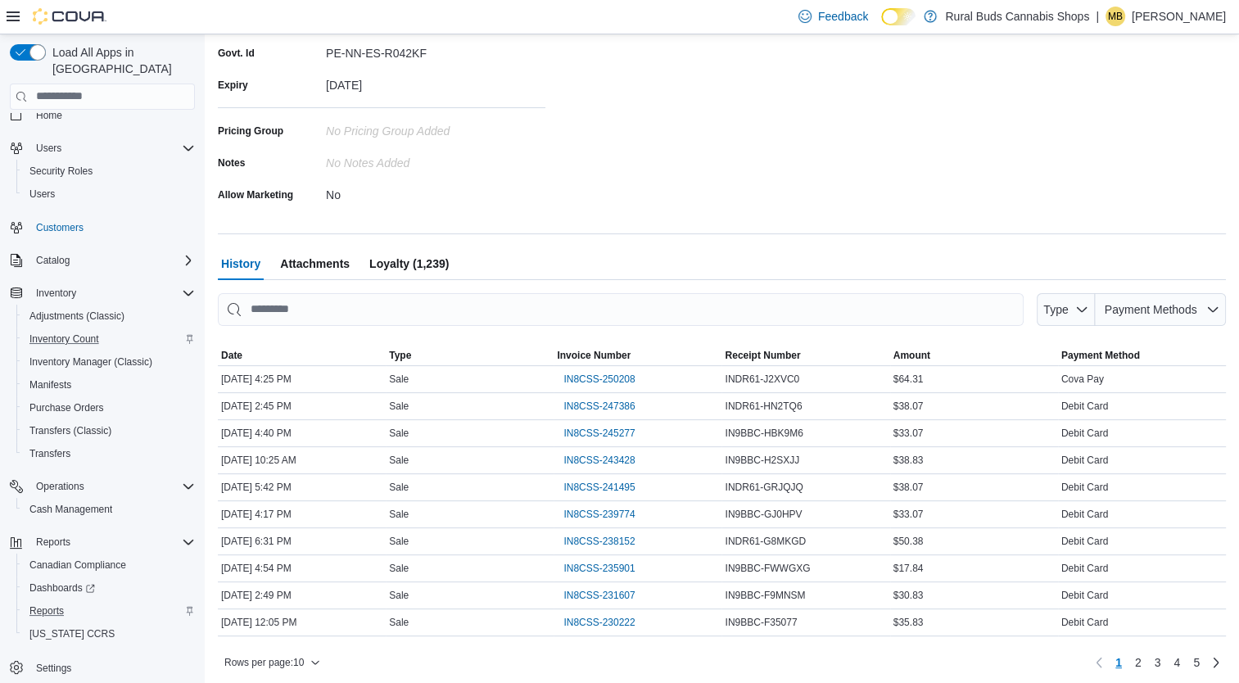
scroll to position [340, 0]
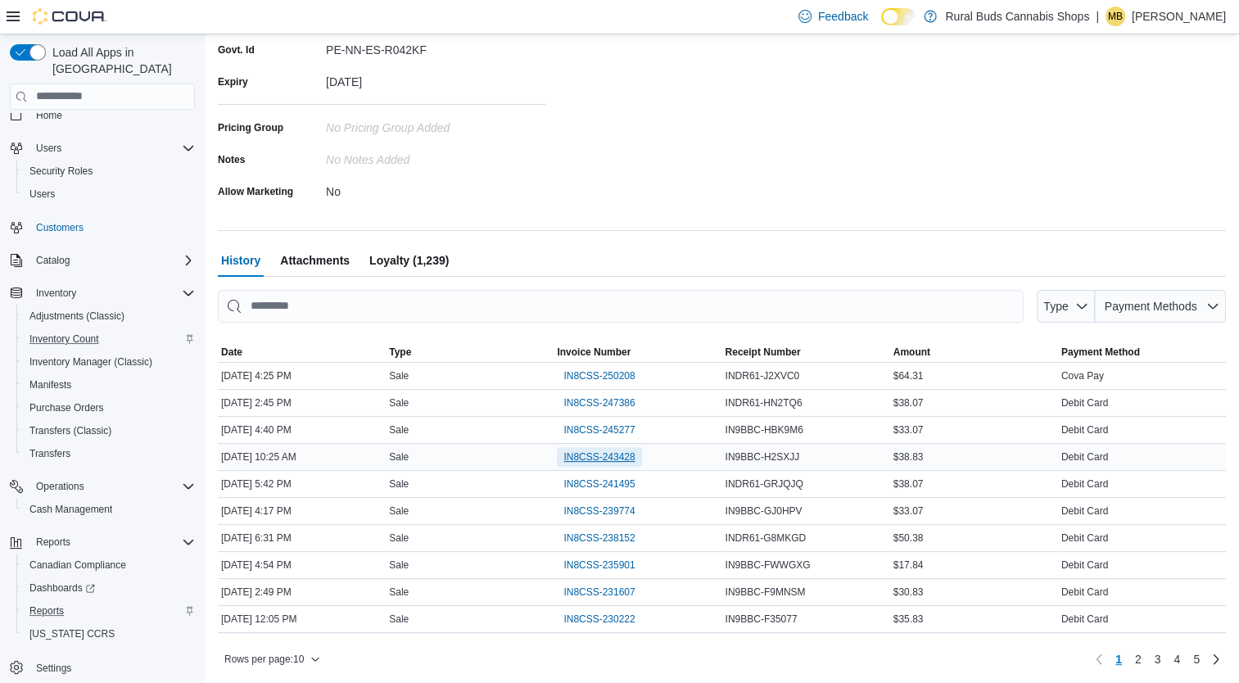
click at [618, 454] on span "IN8CSS-243428" at bounding box center [599, 457] width 71 height 13
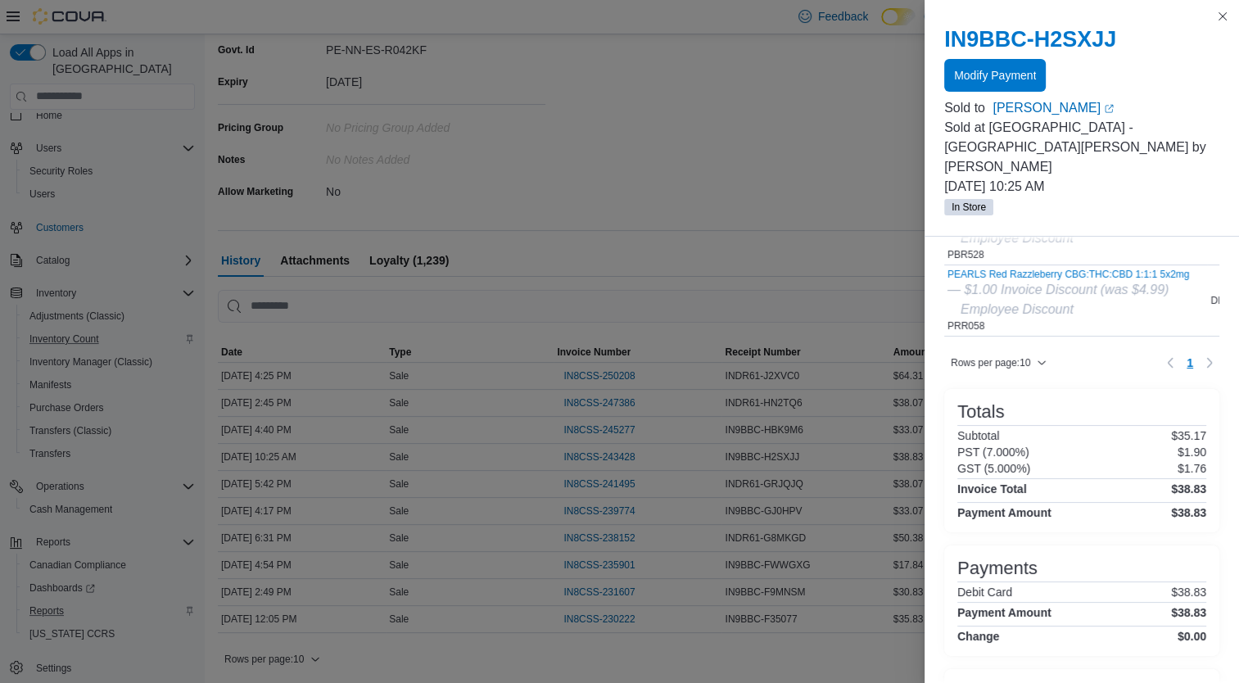
scroll to position [0, 0]
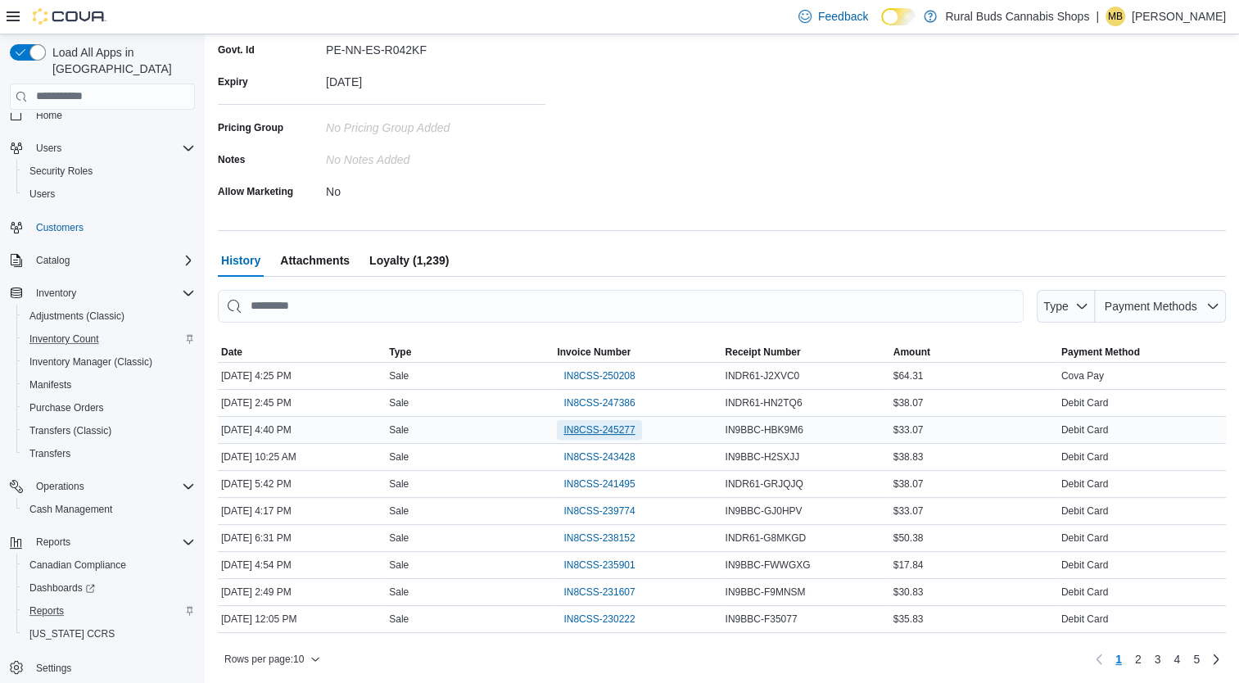
click at [609, 426] on span "IN8CSS-245277" at bounding box center [599, 429] width 71 height 13
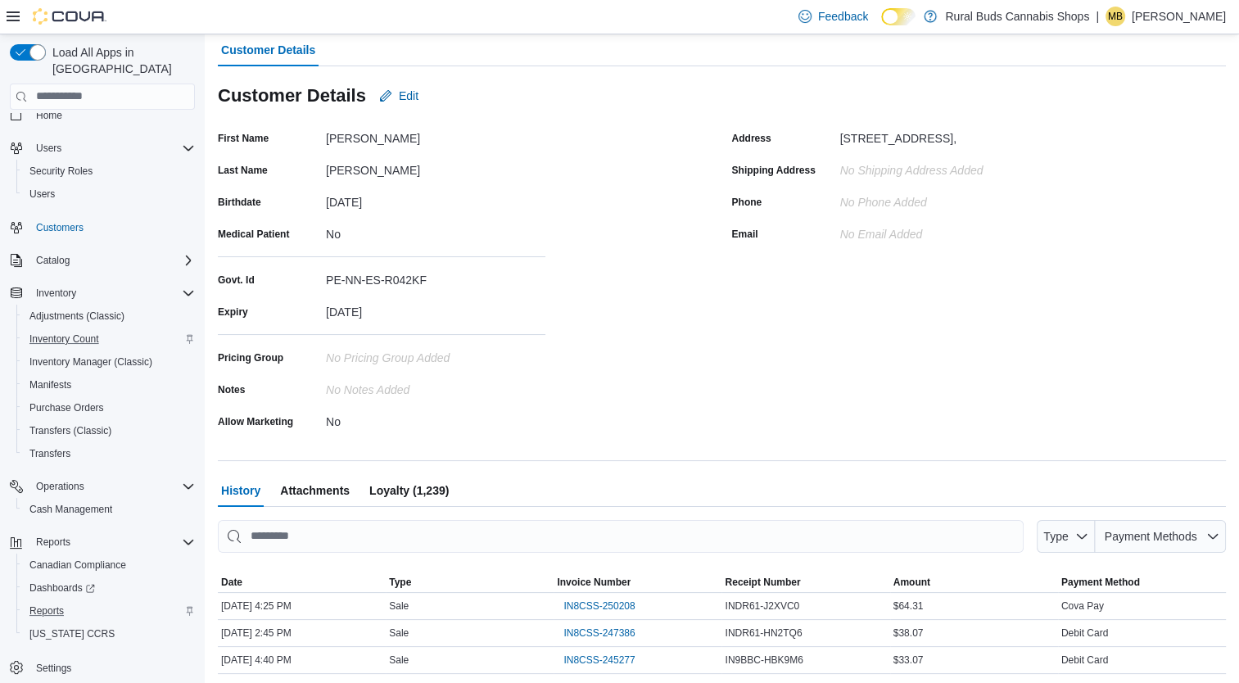
scroll to position [246, 0]
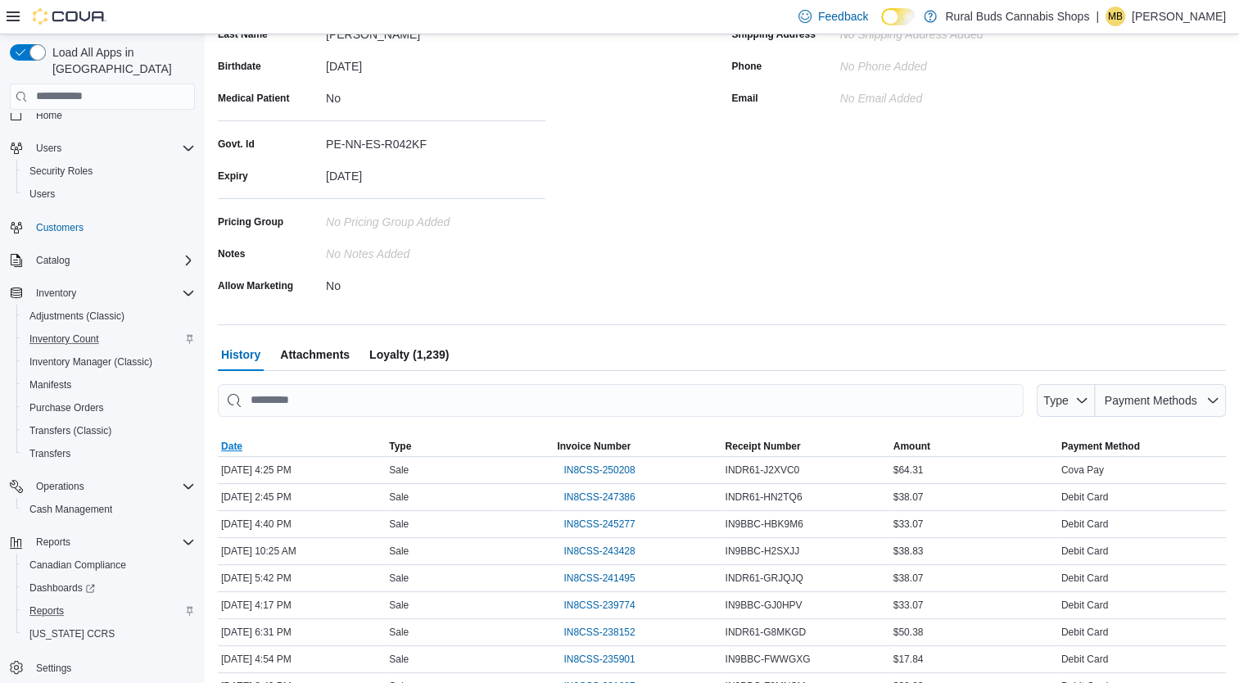
click at [300, 437] on span "Date" at bounding box center [302, 447] width 168 height 20
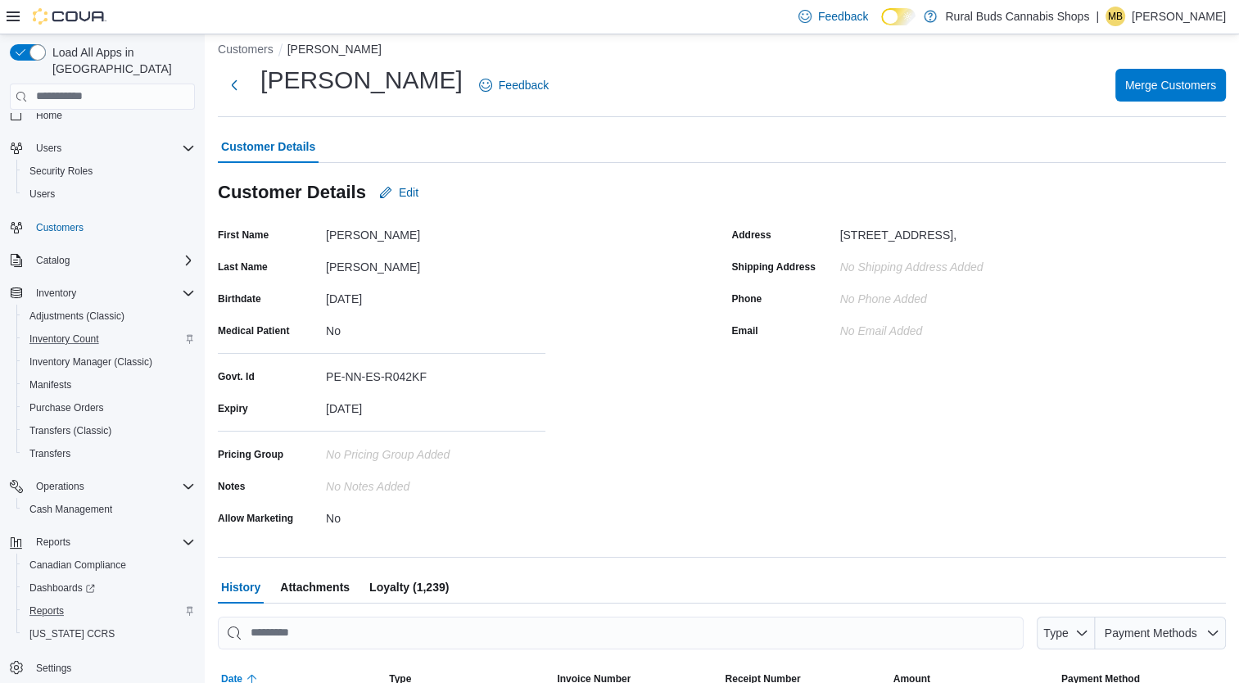
scroll to position [12, 0]
click at [79, 333] on span "Inventory Count" at bounding box center [64, 339] width 70 height 13
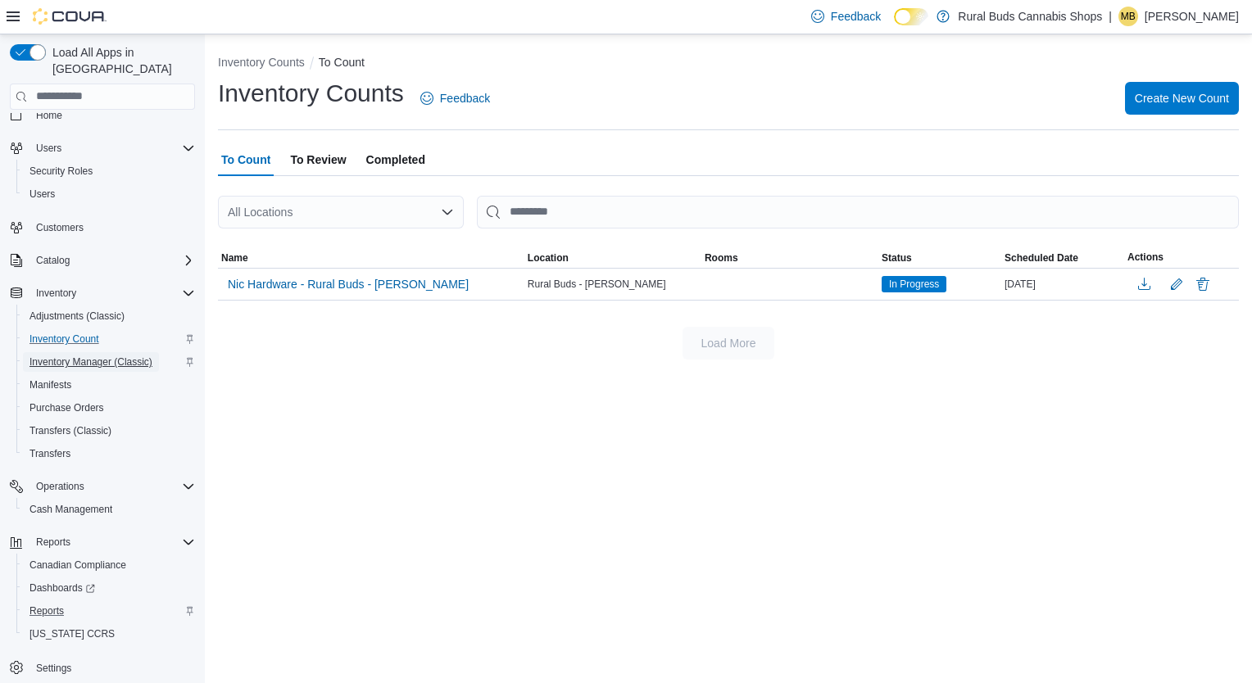
click at [89, 356] on span "Inventory Manager (Classic)" at bounding box center [90, 362] width 123 height 13
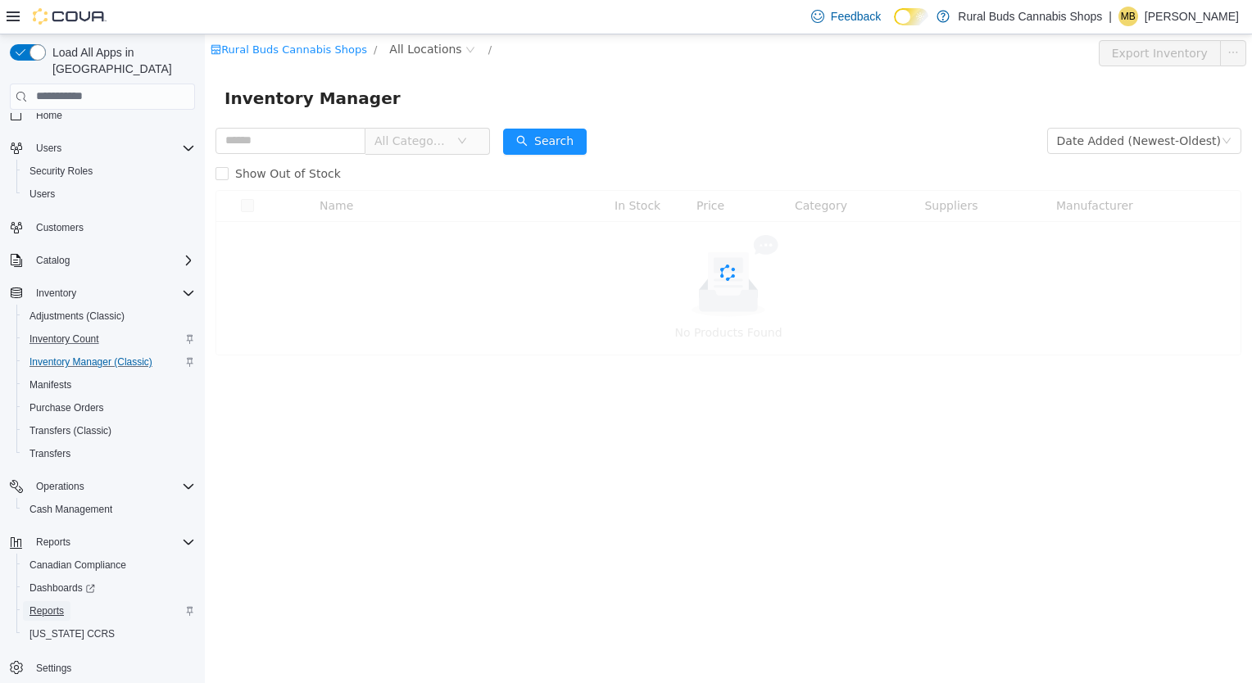
click at [34, 605] on span "Reports" at bounding box center [46, 611] width 34 height 13
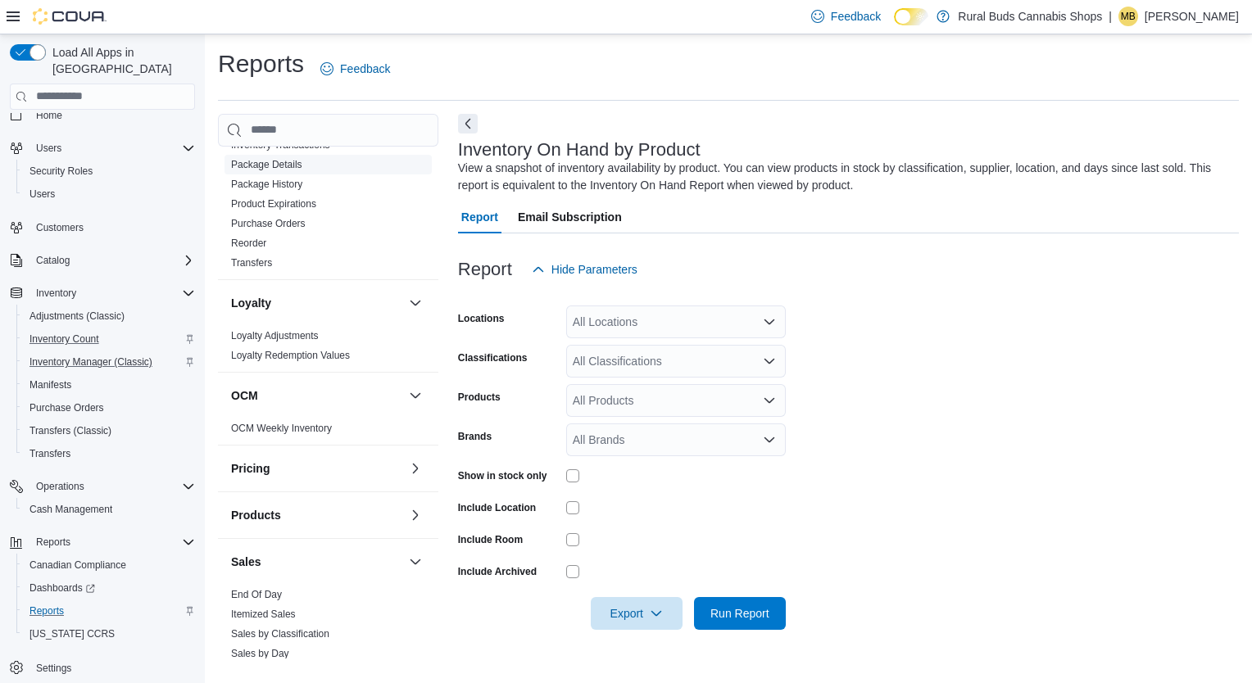
scroll to position [491, 0]
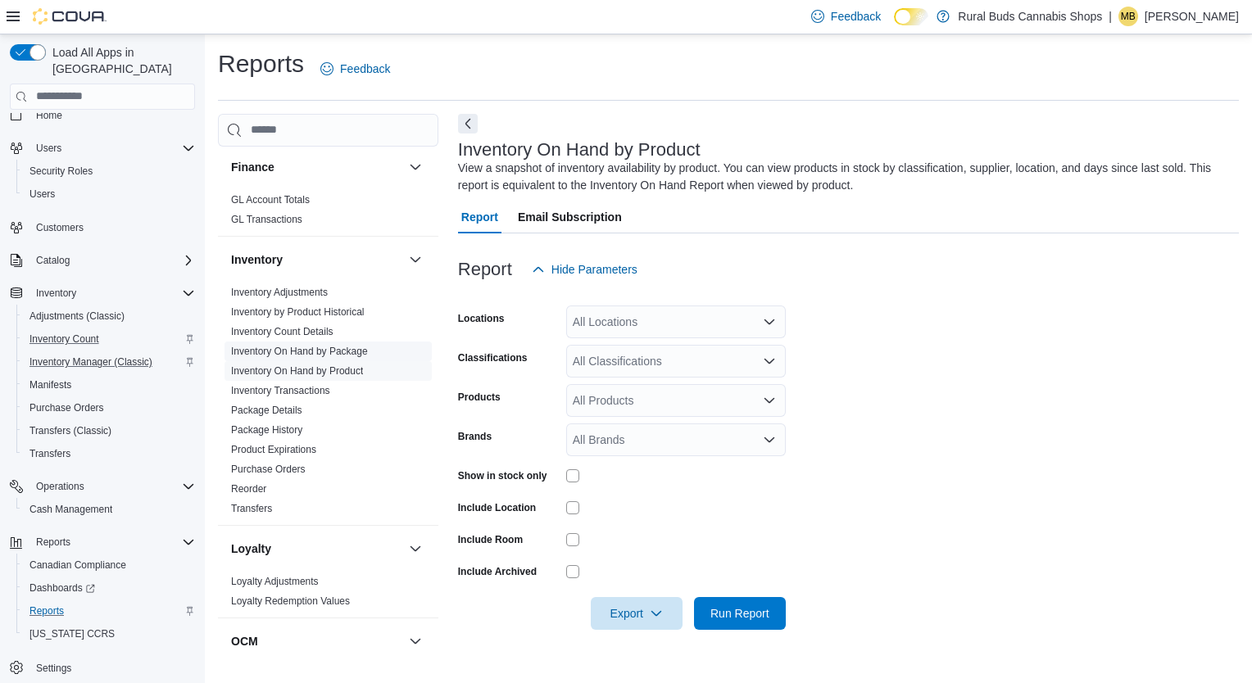
click at [268, 346] on link "Inventory On Hand by Package" at bounding box center [299, 351] width 137 height 11
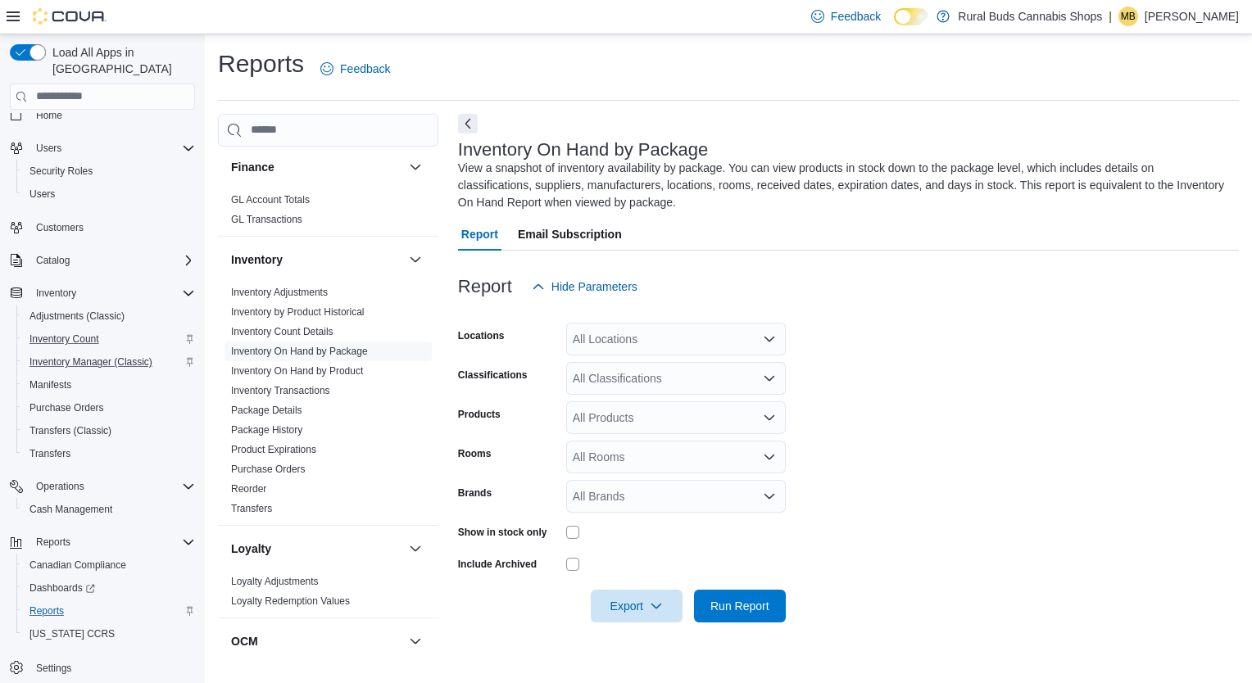
click at [754, 329] on div "All Locations" at bounding box center [676, 339] width 220 height 33
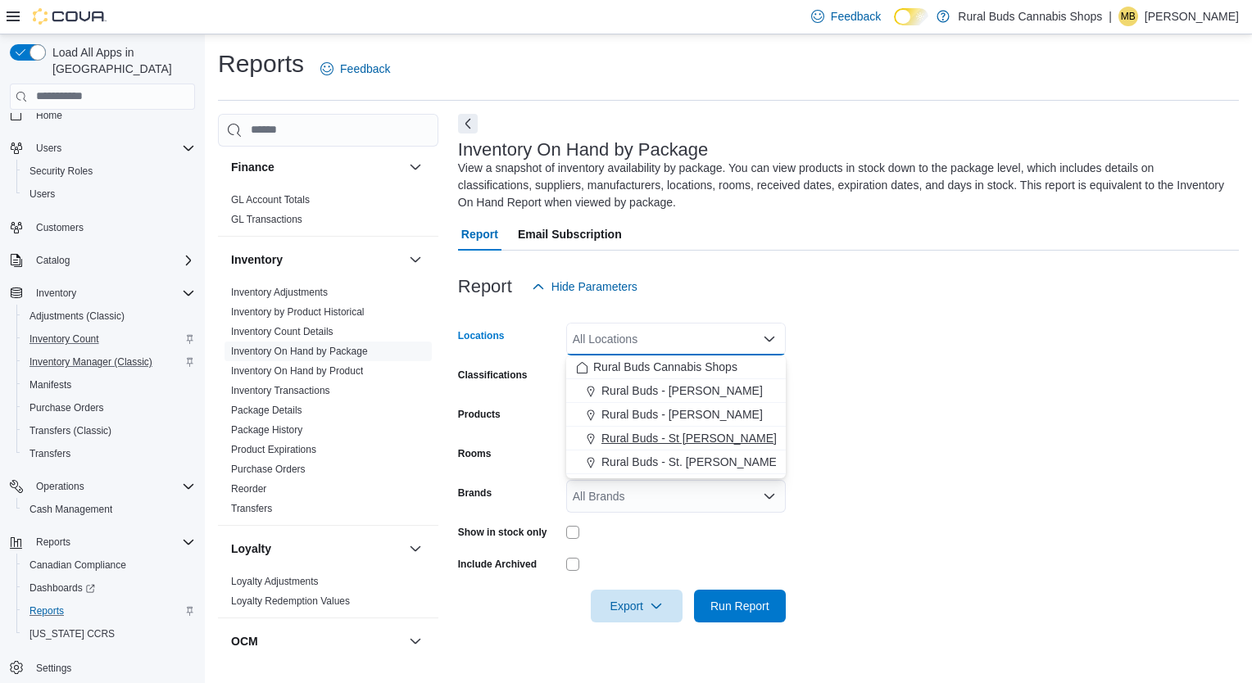
click at [665, 434] on span "Rural Buds - St [PERSON_NAME]" at bounding box center [688, 438] width 175 height 16
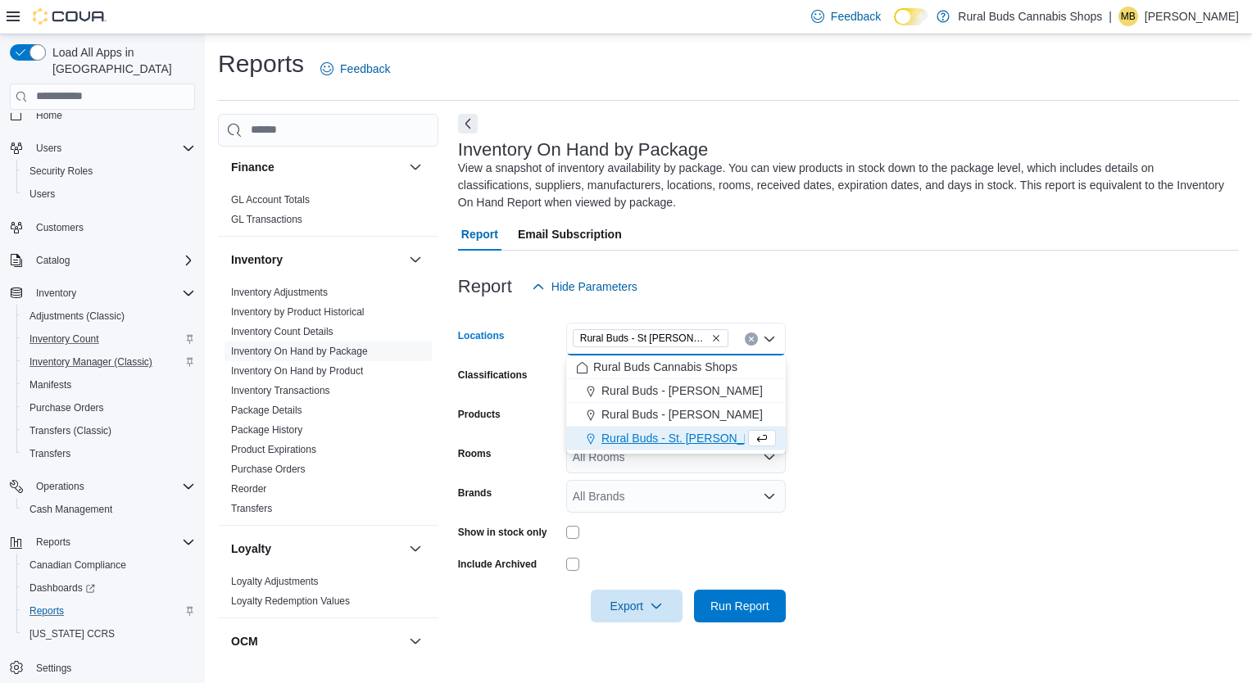
click at [1003, 439] on form "Locations Rural Buds - [GEOGRAPHIC_DATA][PERSON_NAME] Combo box. Selected. Rura…" at bounding box center [848, 462] width 781 height 319
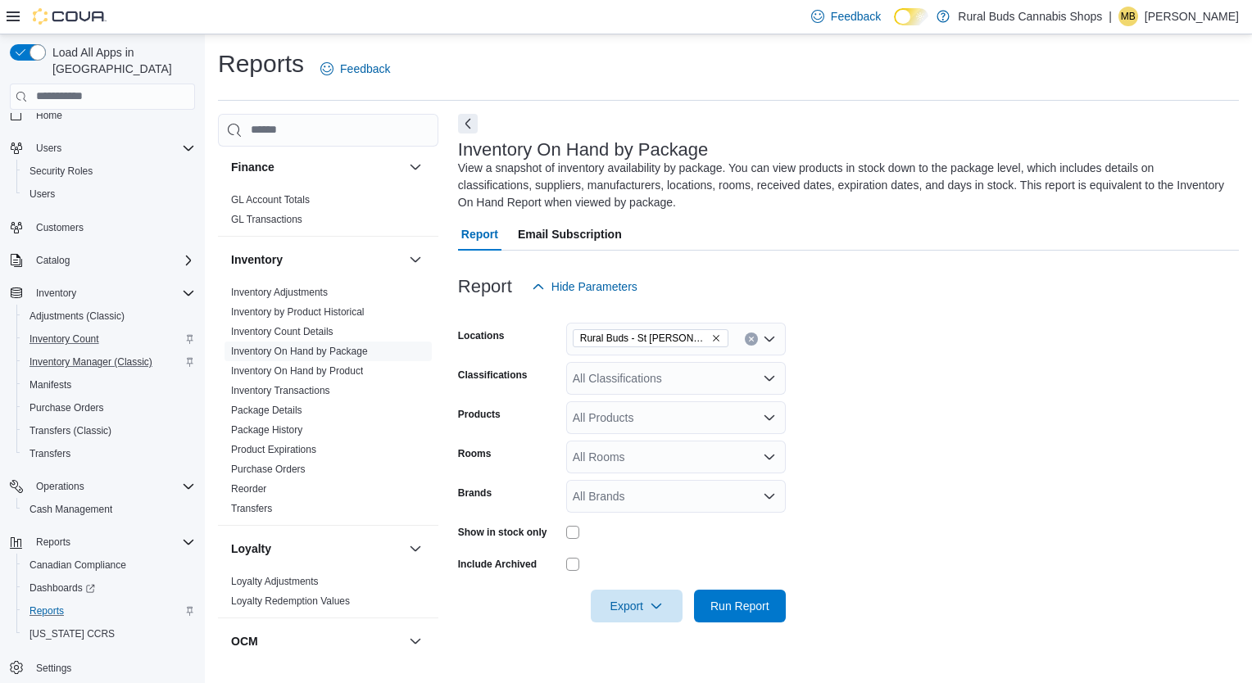
click at [765, 378] on icon "Open list of options" at bounding box center [769, 377] width 10 height 5
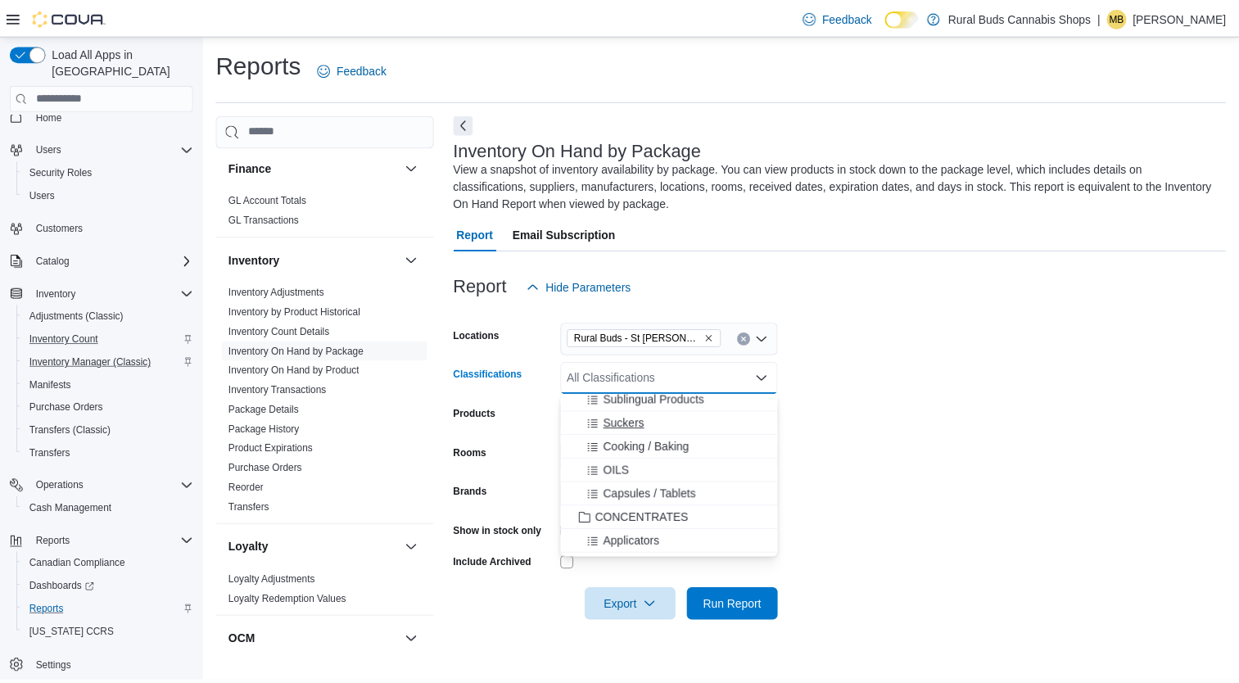
scroll to position [983, 0]
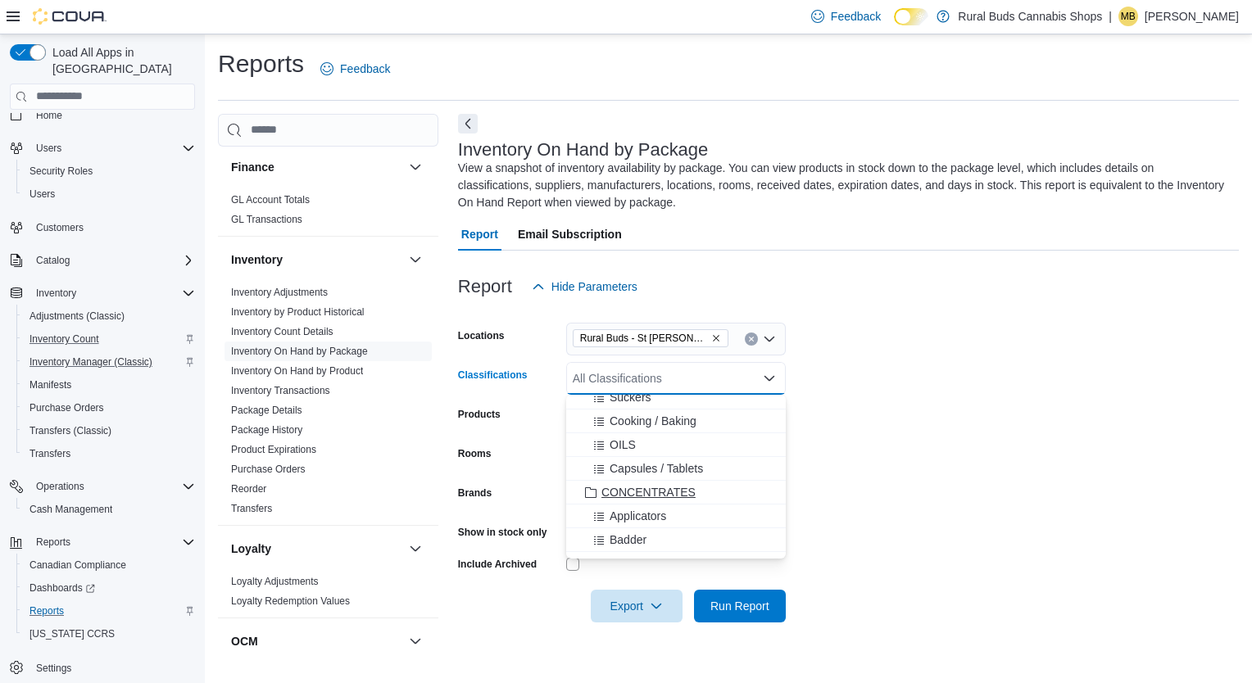
click at [675, 487] on span "CONCENTRATES" at bounding box center [648, 492] width 94 height 16
click at [1062, 460] on form "Locations Rural Buds - [GEOGRAPHIC_DATA][PERSON_NAME] Classifications CONCENTRA…" at bounding box center [848, 462] width 781 height 319
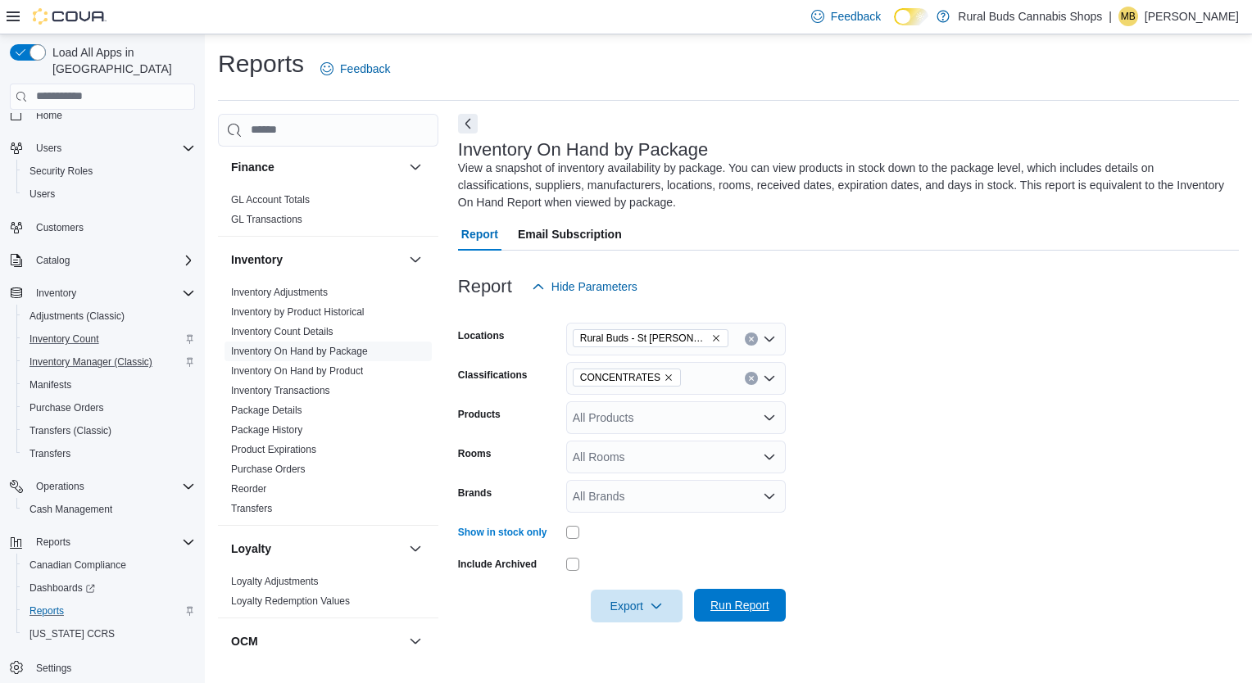
click at [763, 599] on span "Run Report" at bounding box center [739, 605] width 59 height 16
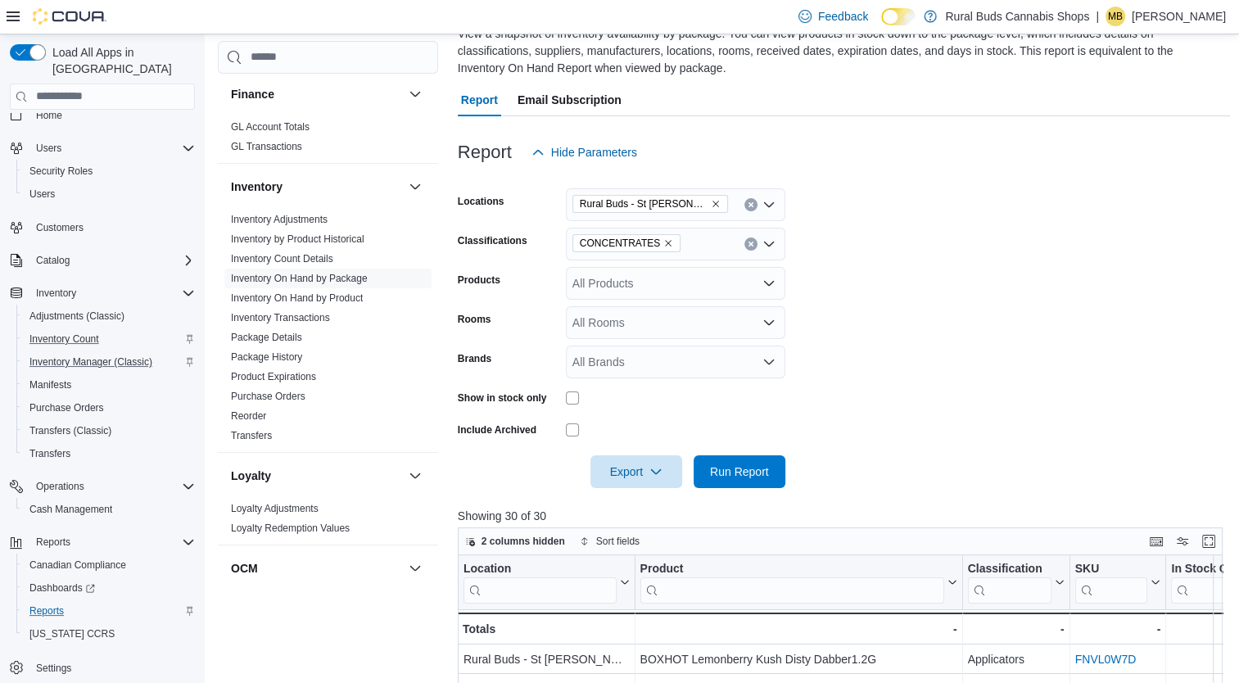
scroll to position [328, 0]
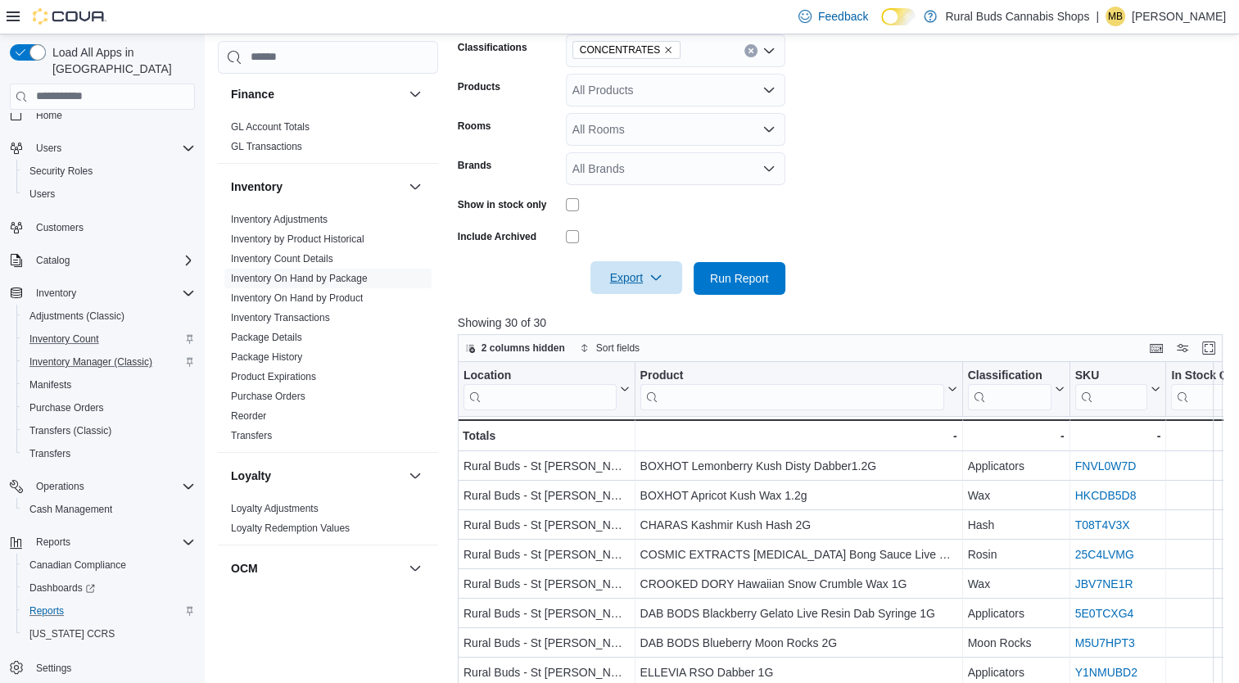
click at [623, 282] on span "Export" at bounding box center [636, 277] width 72 height 33
click at [659, 315] on span "Export to Excel" at bounding box center [639, 311] width 74 height 13
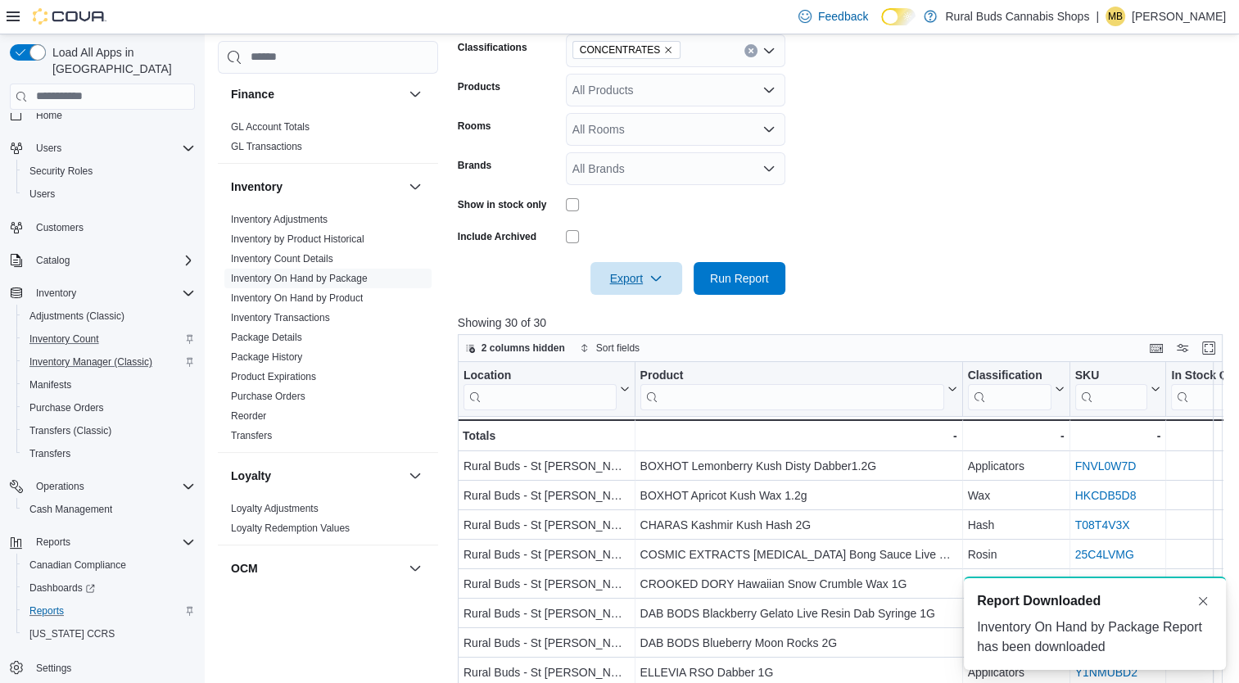
scroll to position [0, 0]
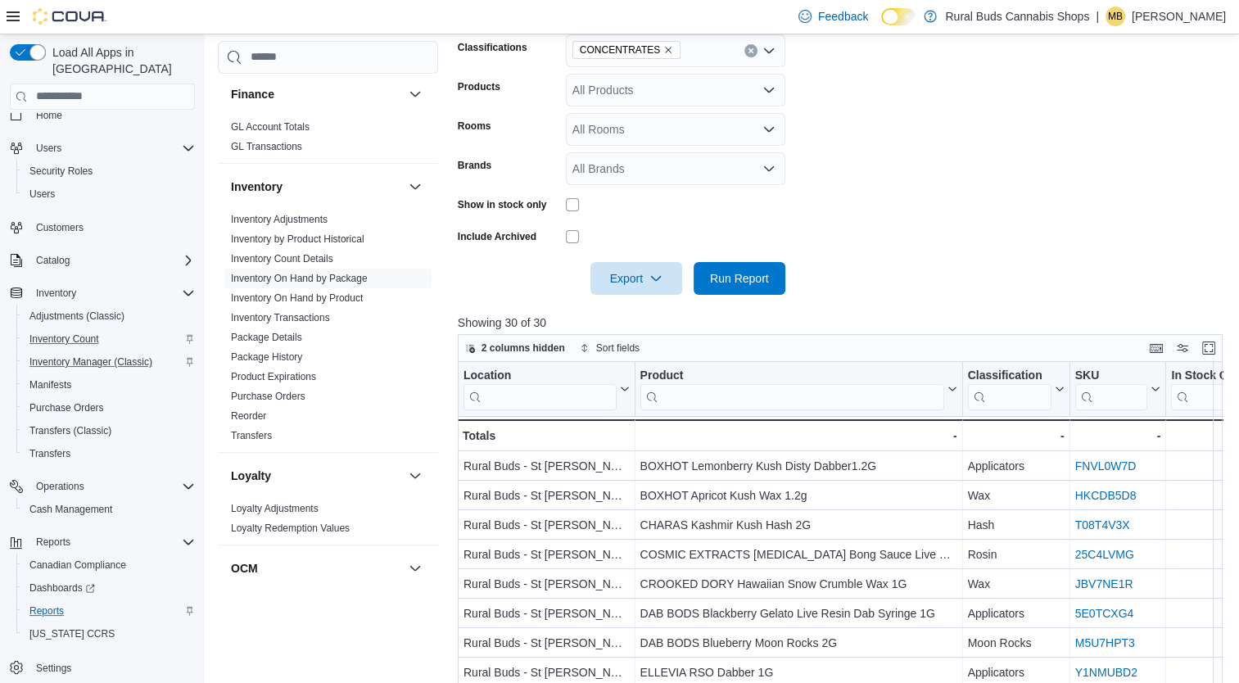
click at [1180, 151] on form "Locations Rural Buds - [GEOGRAPHIC_DATA][PERSON_NAME] Classifications CONCENTRA…" at bounding box center [844, 134] width 773 height 319
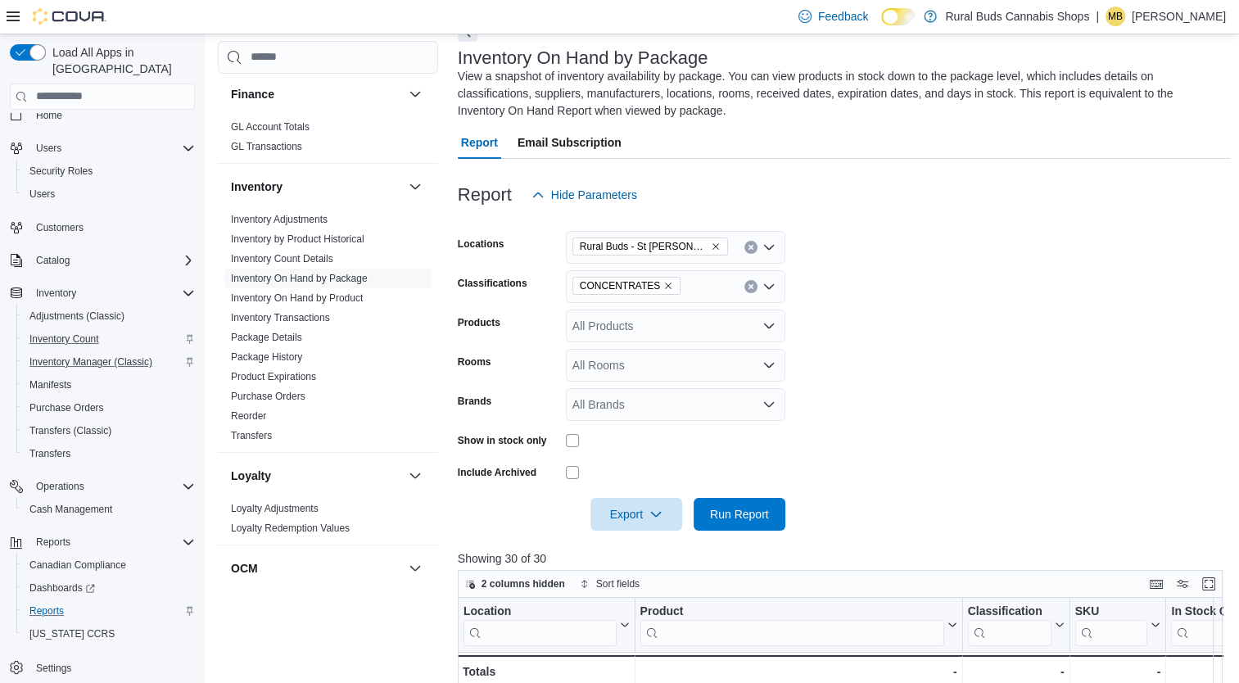
scroll to position [82, 0]
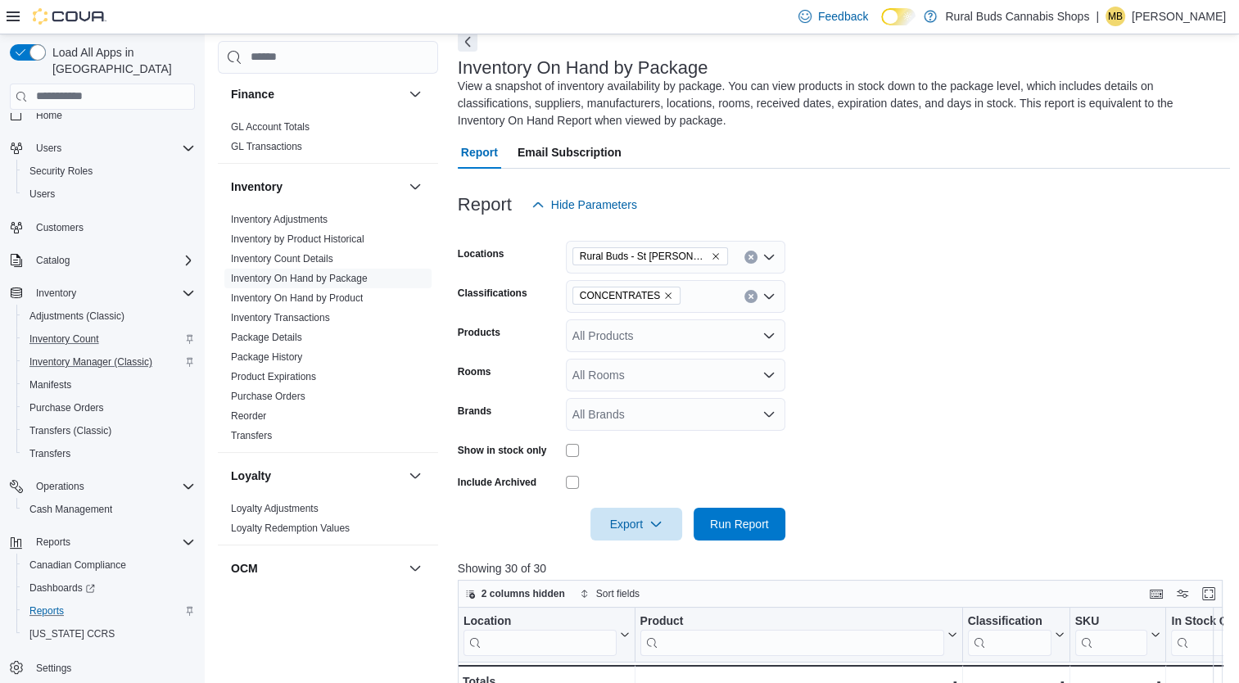
click at [750, 296] on icon "Clear input" at bounding box center [751, 296] width 7 height 7
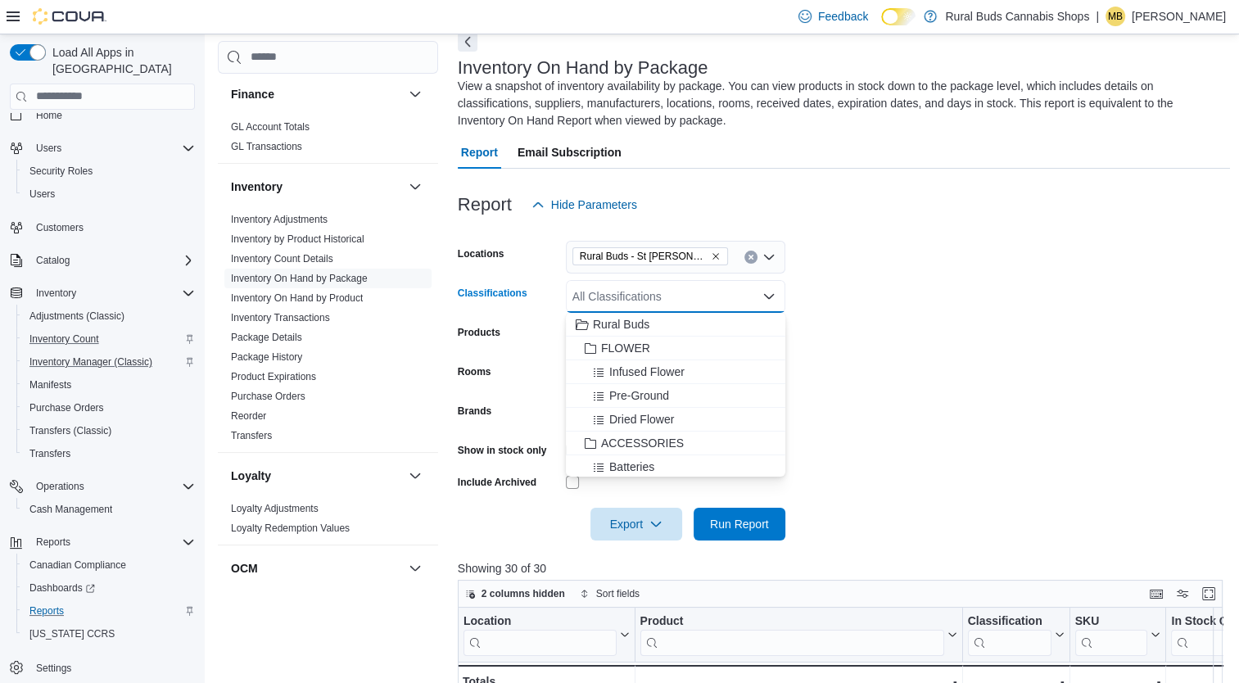
click at [1075, 348] on form "Locations Rural Buds - [GEOGRAPHIC_DATA][PERSON_NAME] Classifications All Class…" at bounding box center [844, 380] width 773 height 319
